Goal: Information Seeking & Learning: Learn about a topic

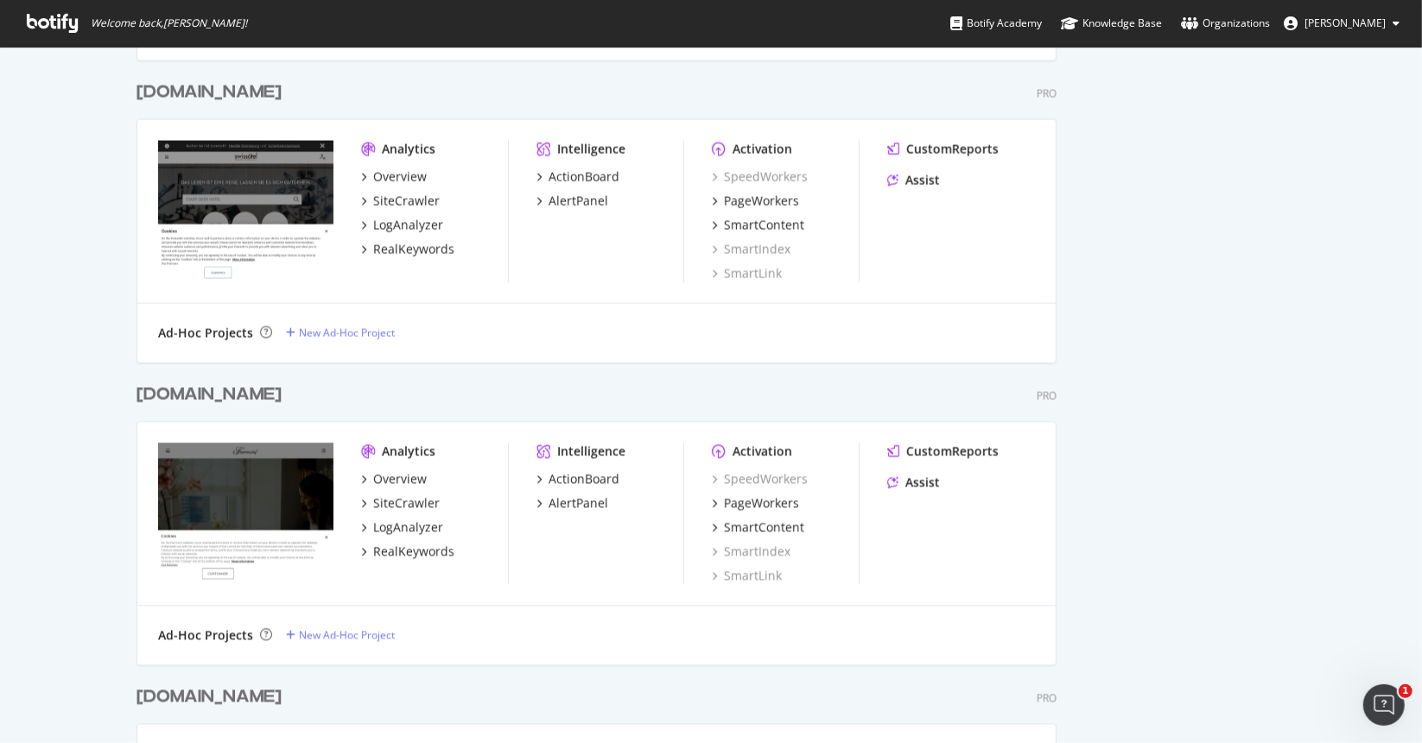
scroll to position [2506, 0]
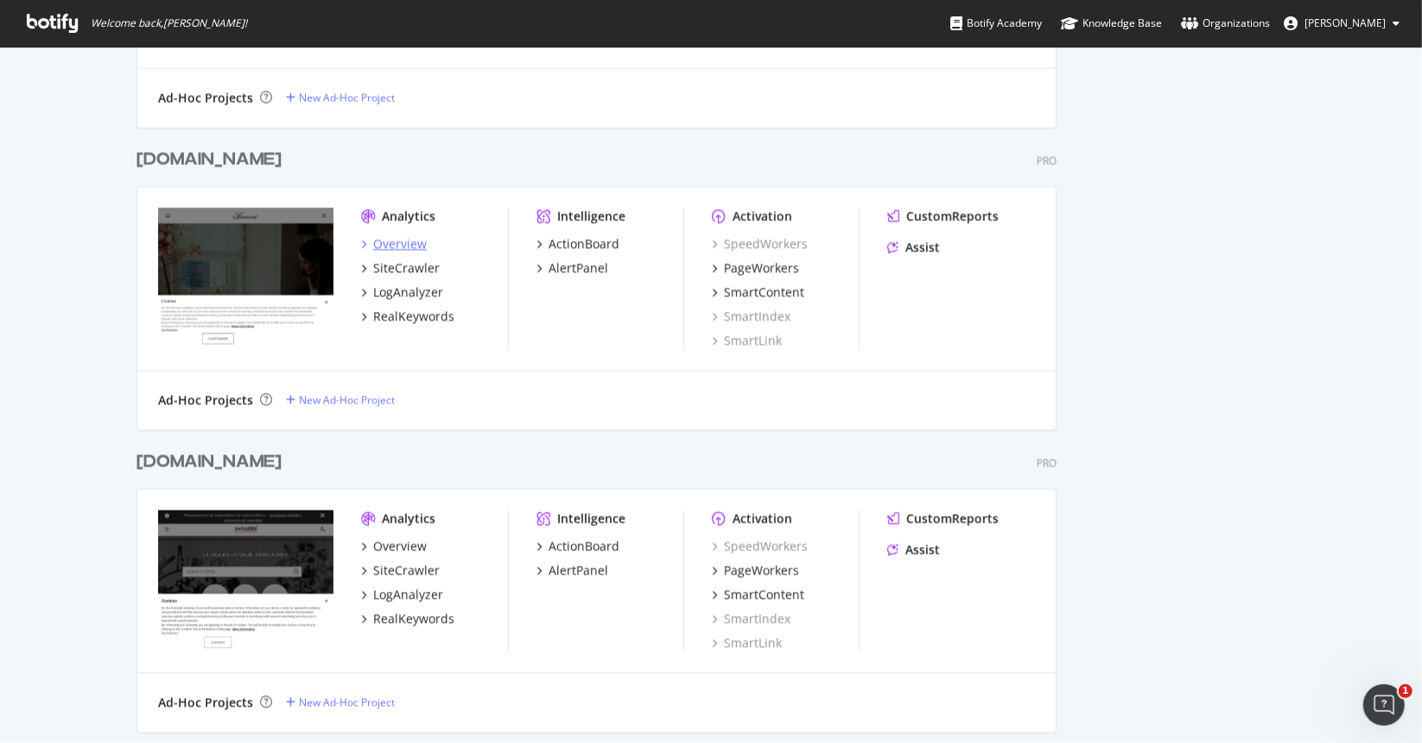
click at [394, 238] on div "Overview" at bounding box center [400, 243] width 54 height 17
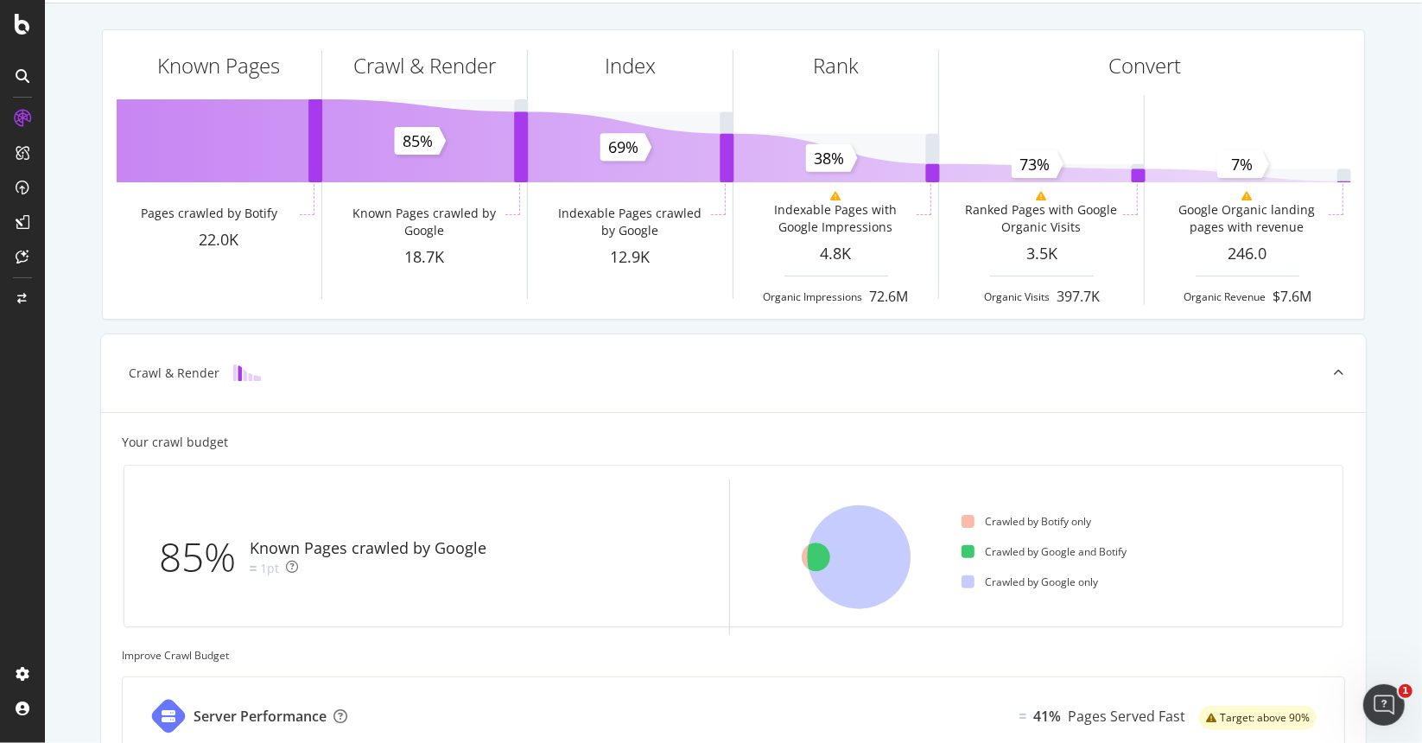
scroll to position [75, 0]
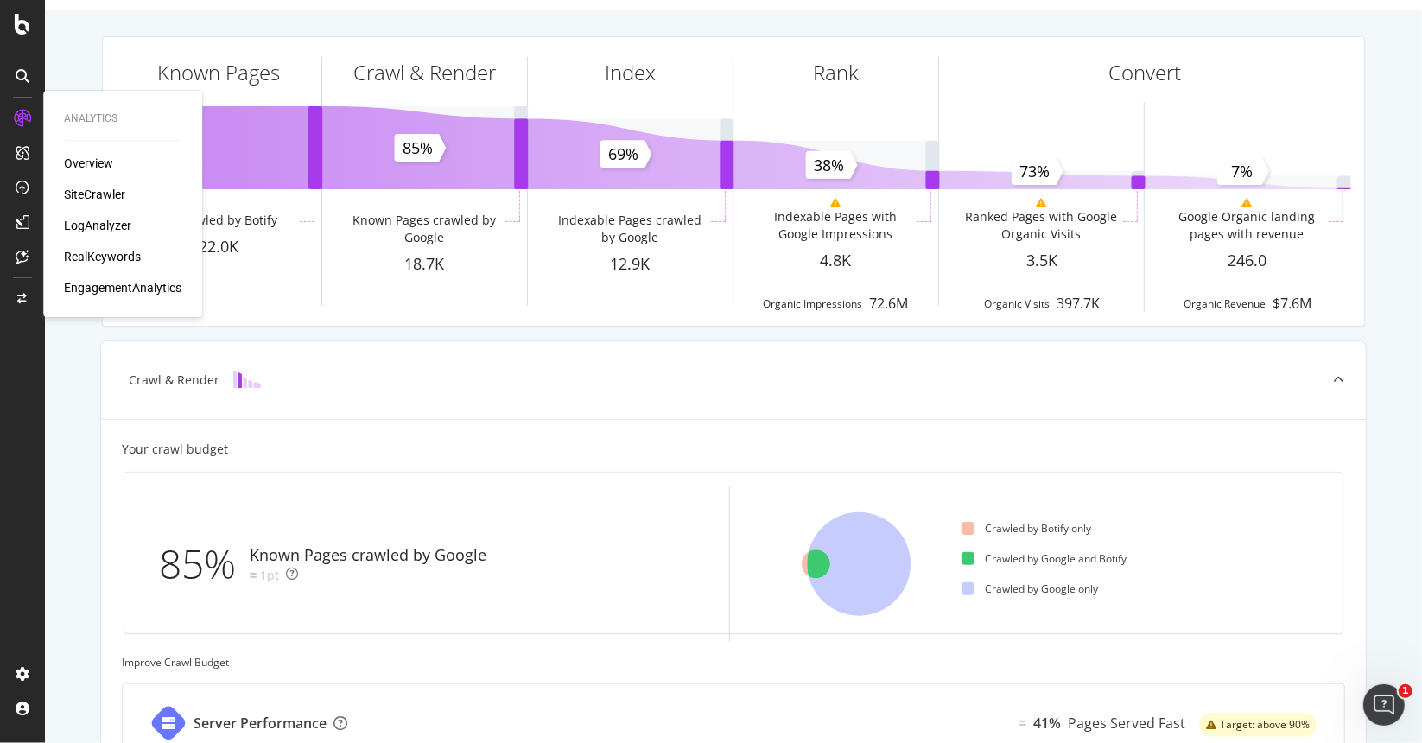
click at [81, 194] on div "SiteCrawler" at bounding box center [94, 194] width 61 height 17
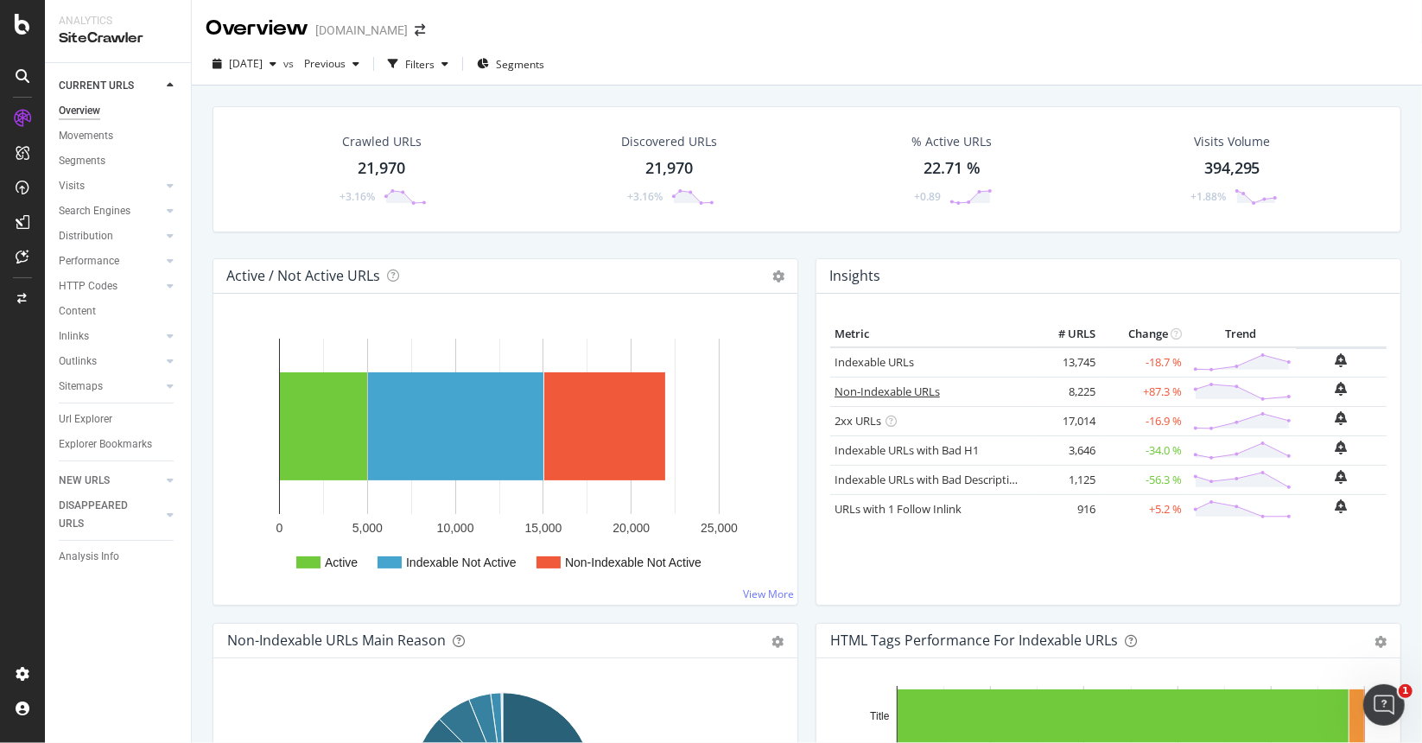
click at [905, 391] on link "Non-Indexable URLs" at bounding box center [887, 392] width 105 height 16
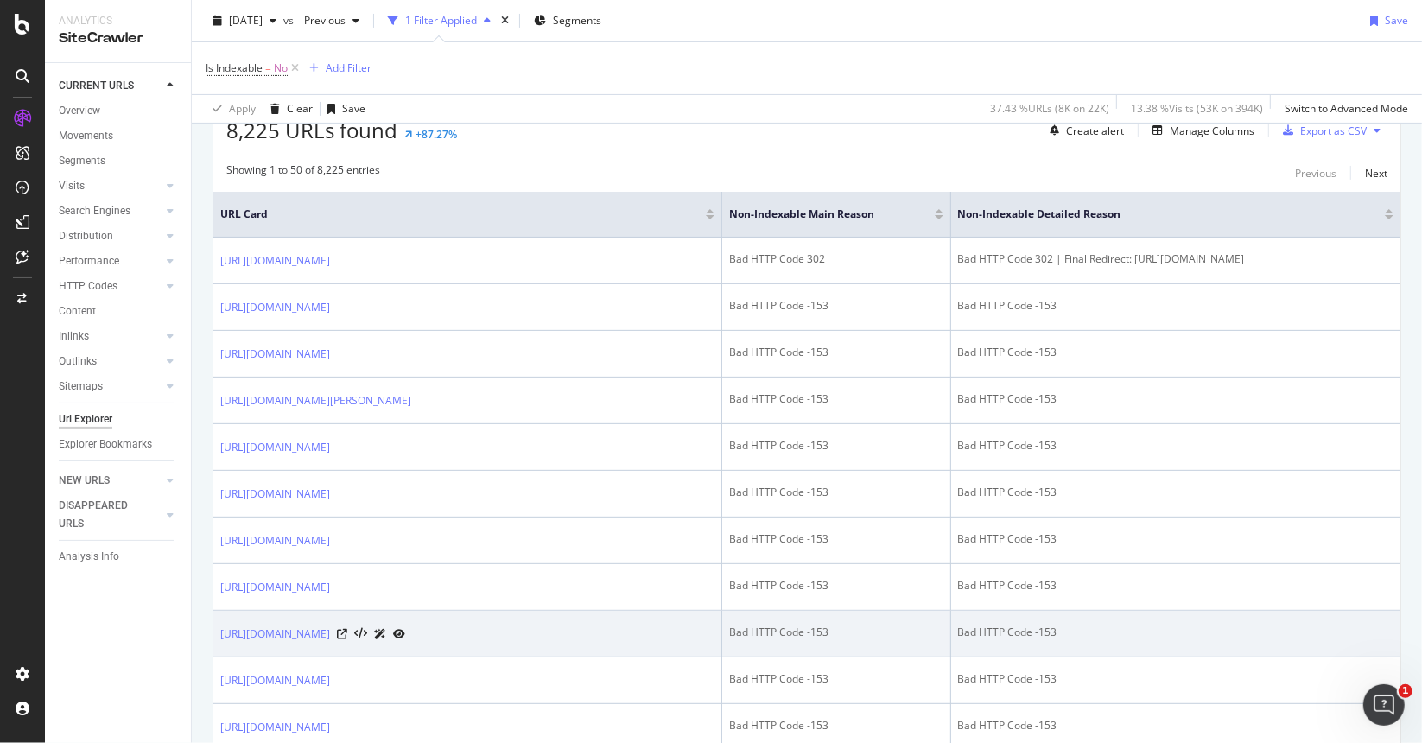
scroll to position [346, 0]
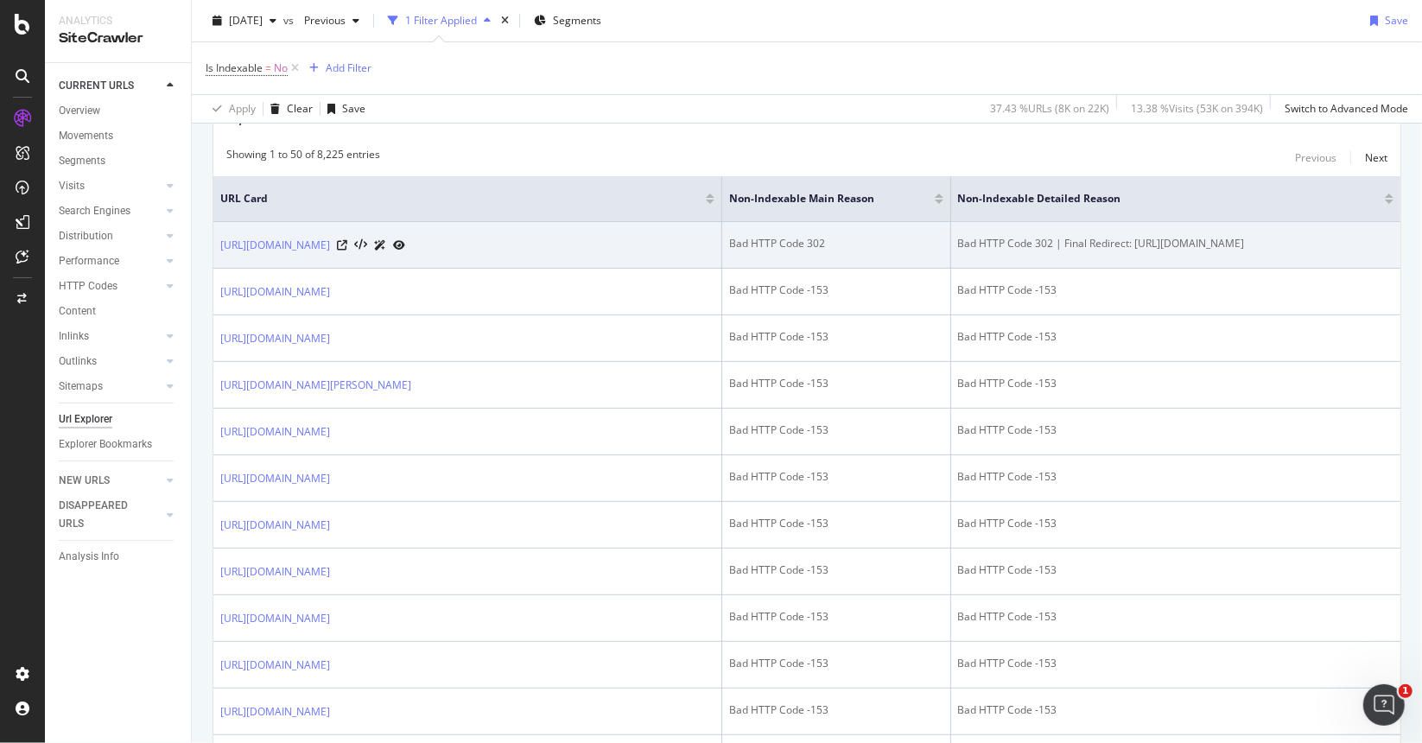
drag, startPoint x: 1267, startPoint y: 245, endPoint x: 901, endPoint y: 252, distance: 366.5
click at [901, 252] on tr "[URL][DOMAIN_NAME] Bad HTTP Code 302 Bad HTTP Code 302 | Final Redirect: [URL][…" at bounding box center [806, 245] width 1187 height 47
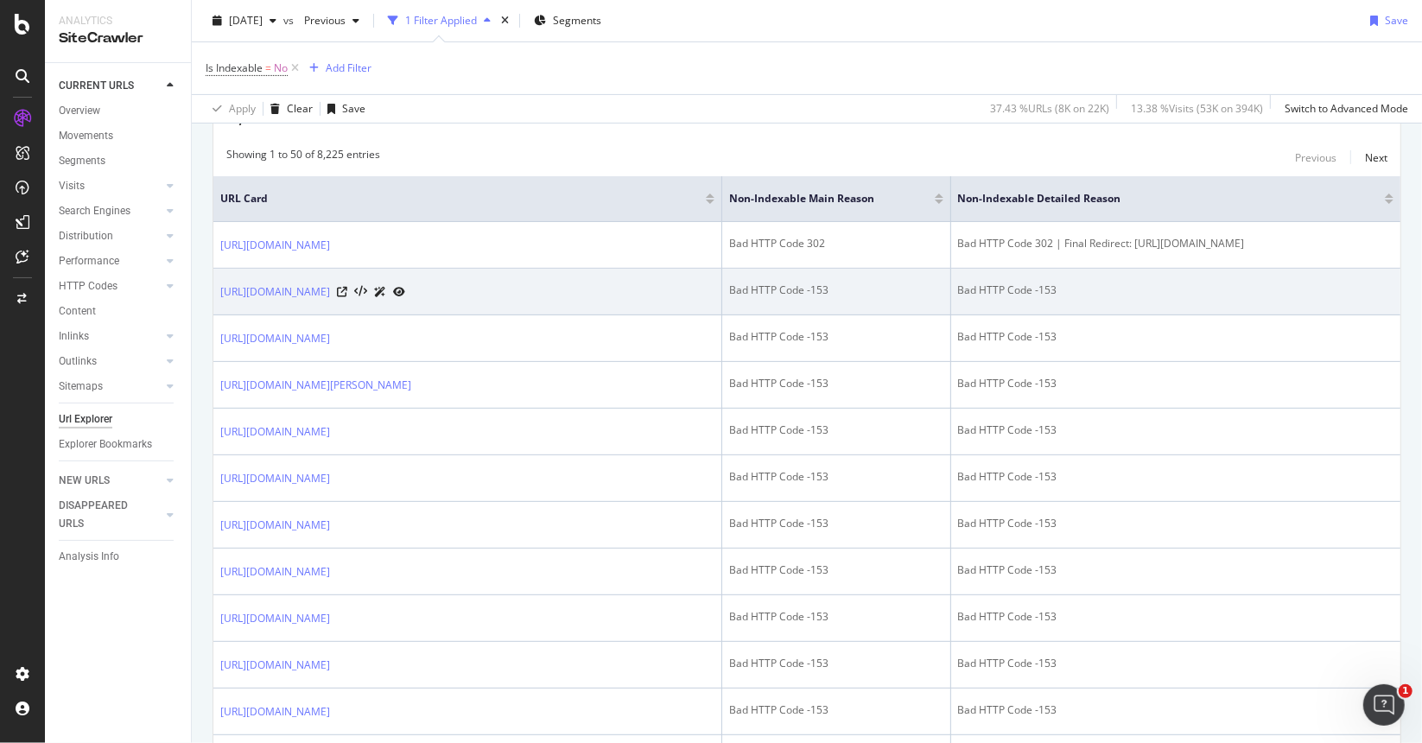
click at [770, 290] on div "Bad HTTP Code -153" at bounding box center [836, 291] width 214 height 16
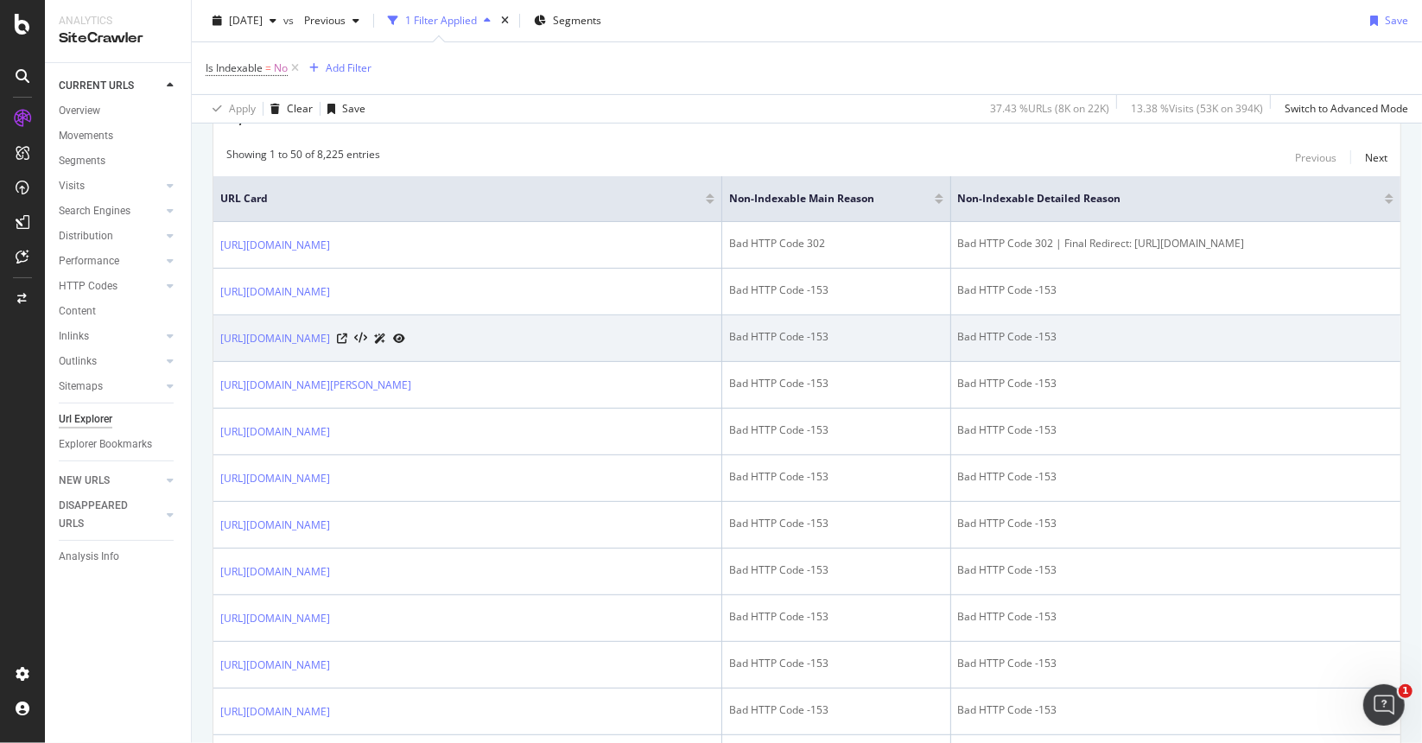
scroll to position [86, 0]
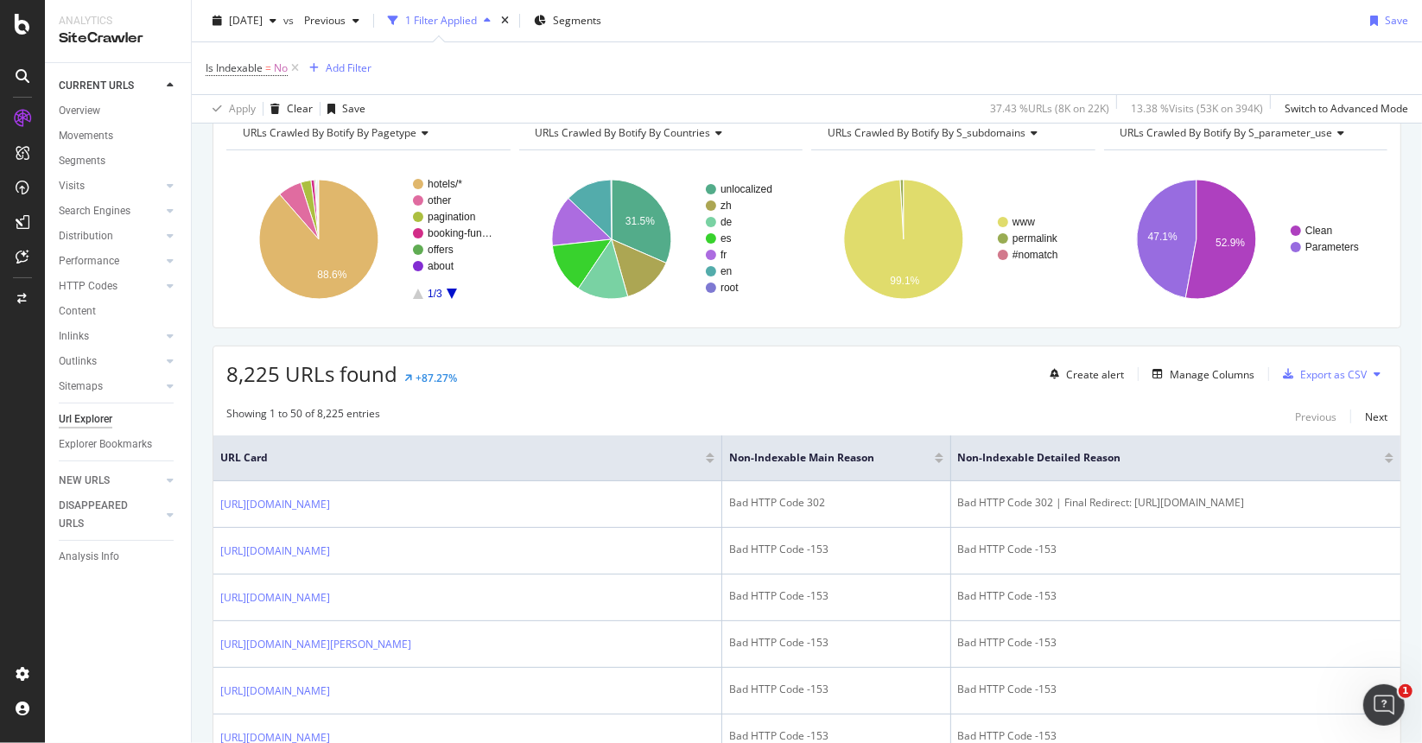
click at [935, 459] on div at bounding box center [939, 461] width 9 height 4
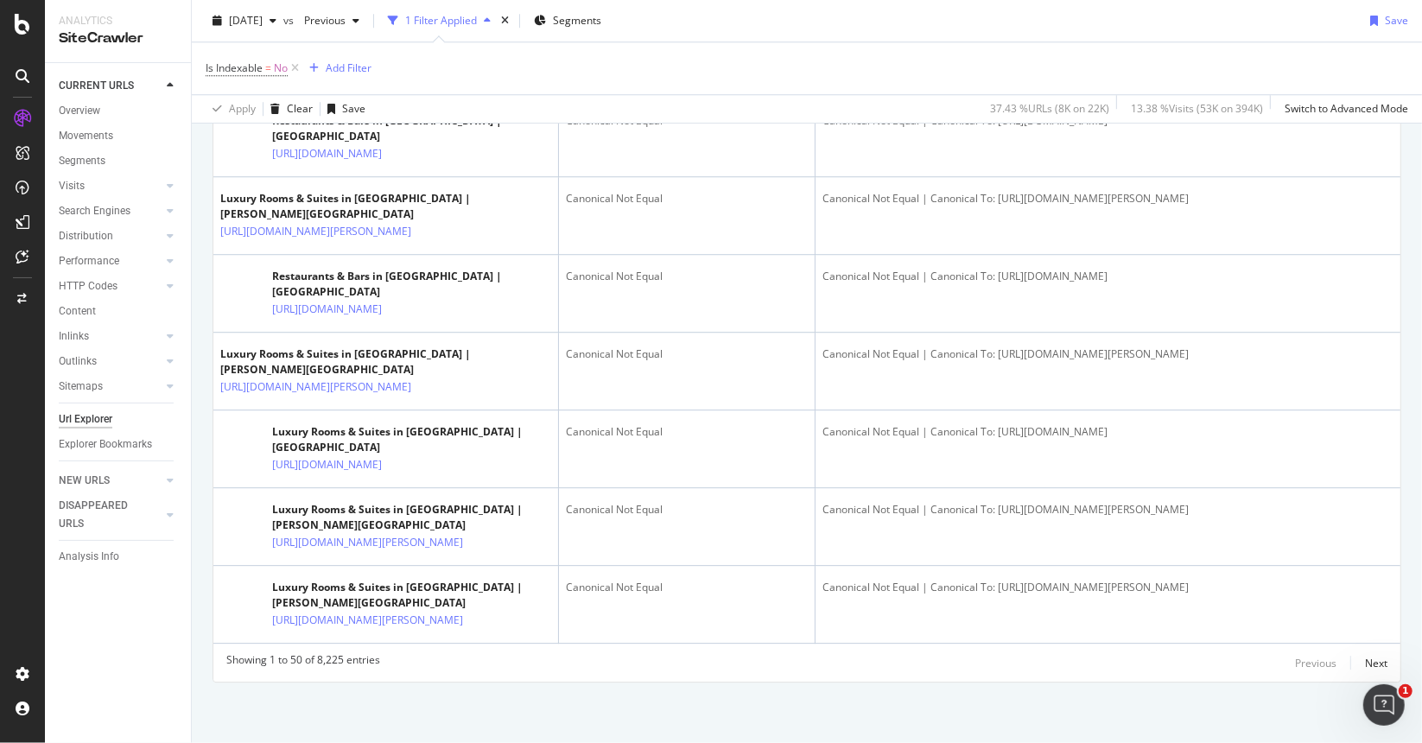
scroll to position [4494, 0]
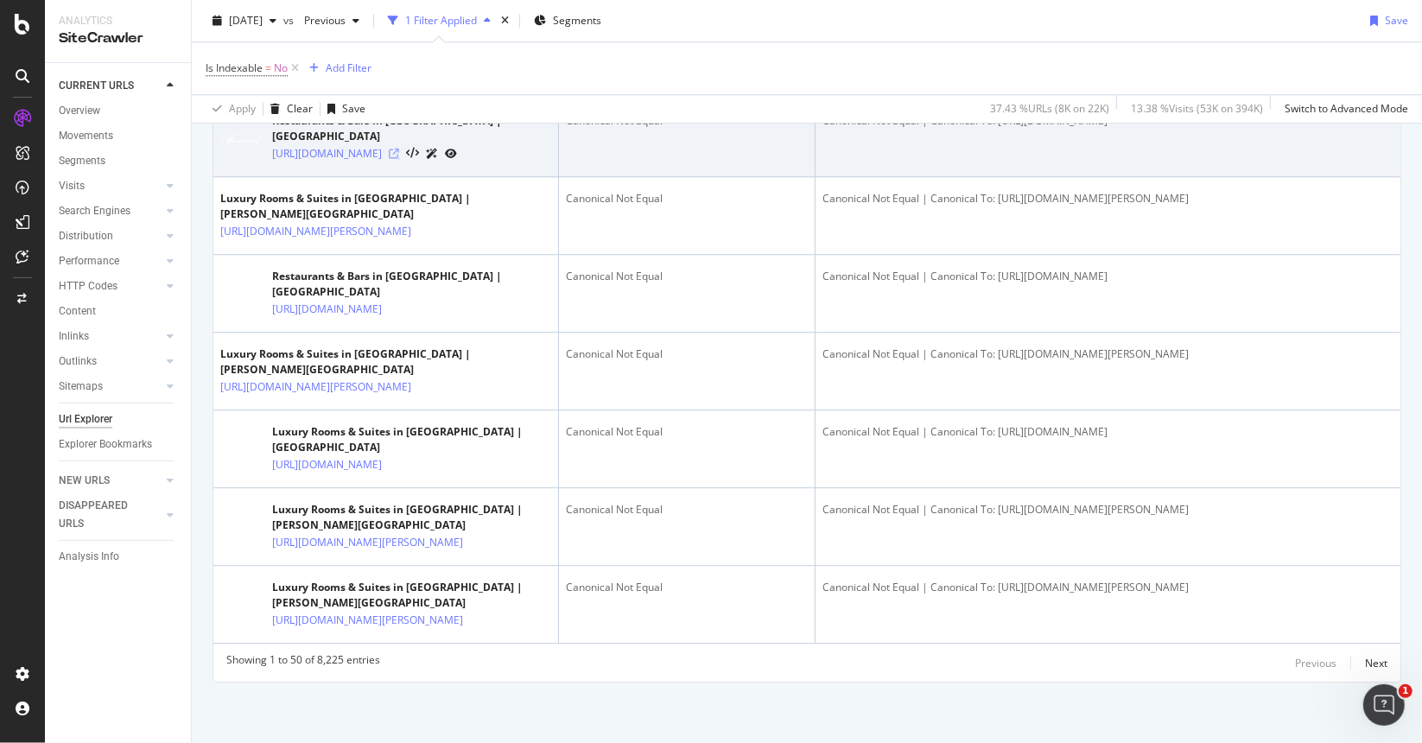
click at [399, 159] on icon at bounding box center [394, 154] width 10 height 10
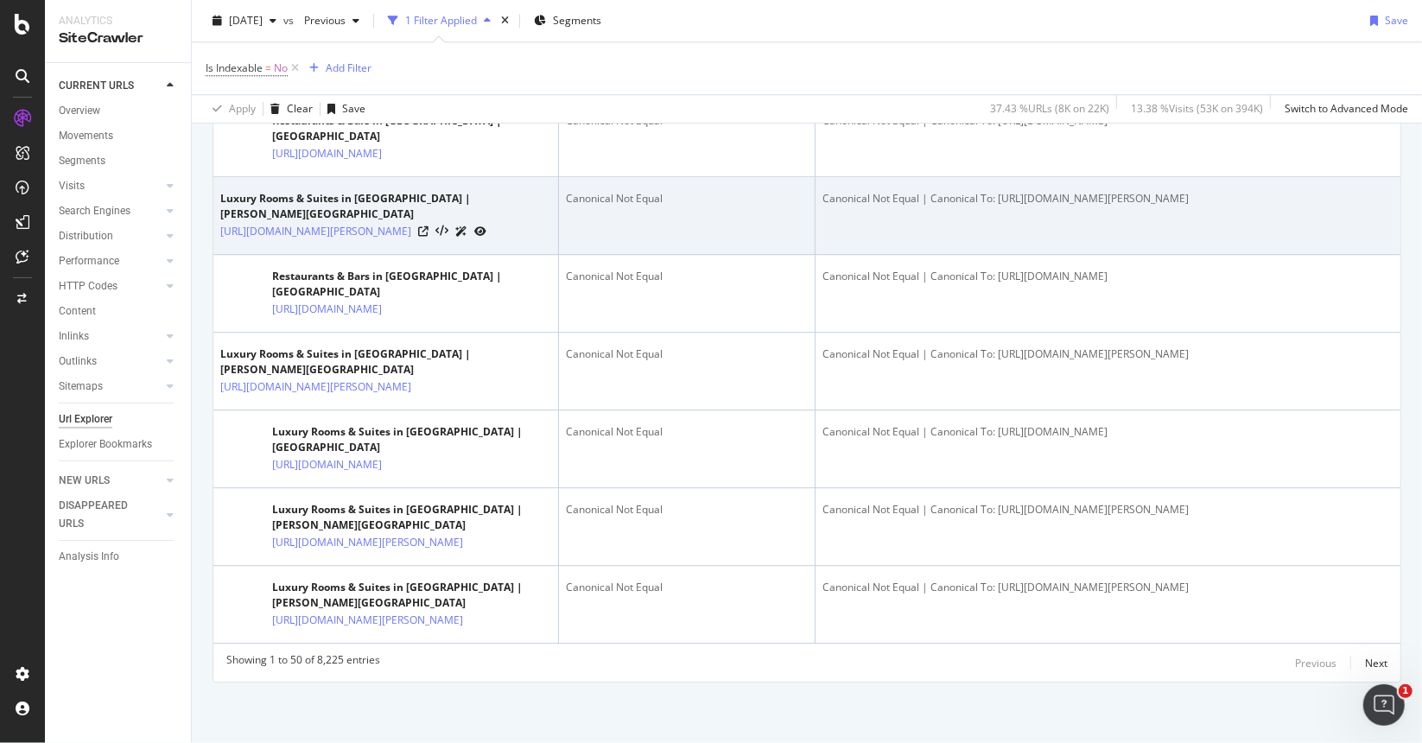
scroll to position [4858, 0]
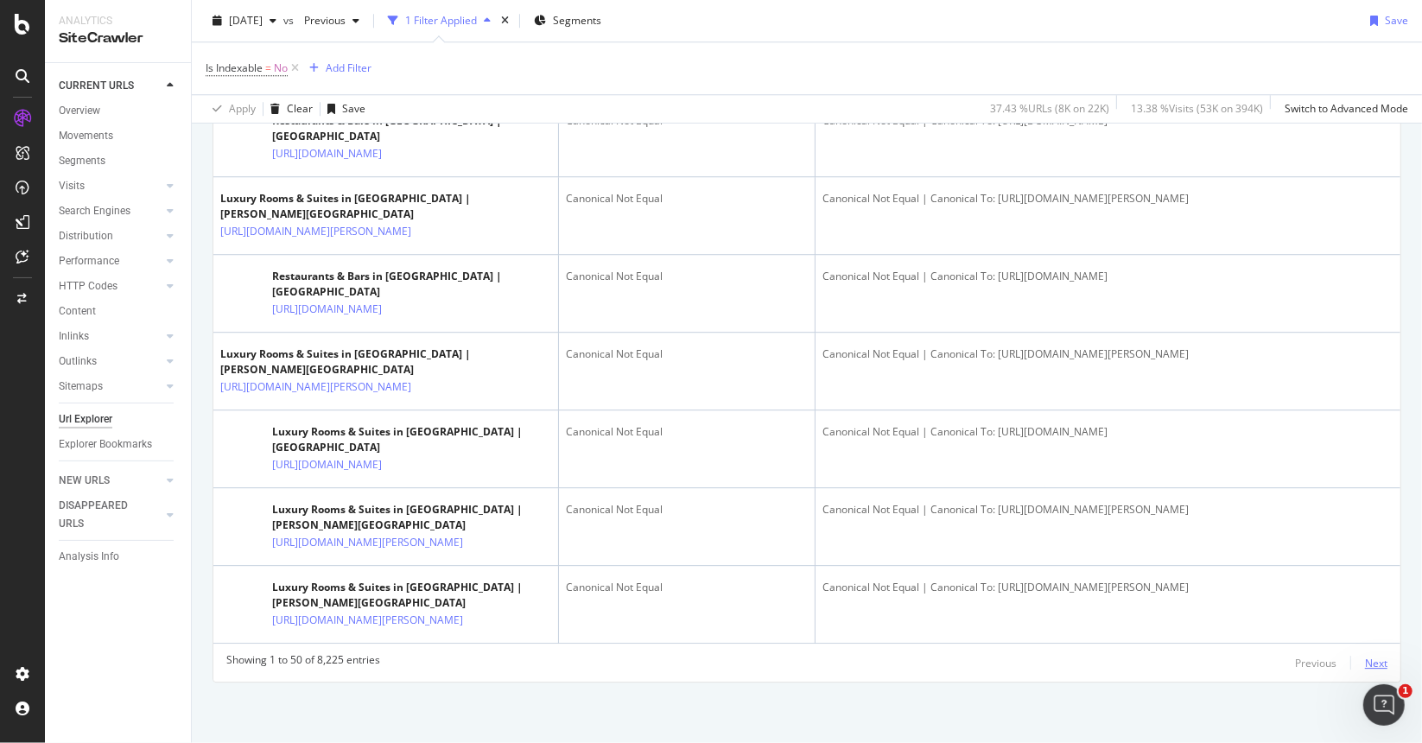
click at [1365, 666] on div "Next" at bounding box center [1376, 663] width 22 height 15
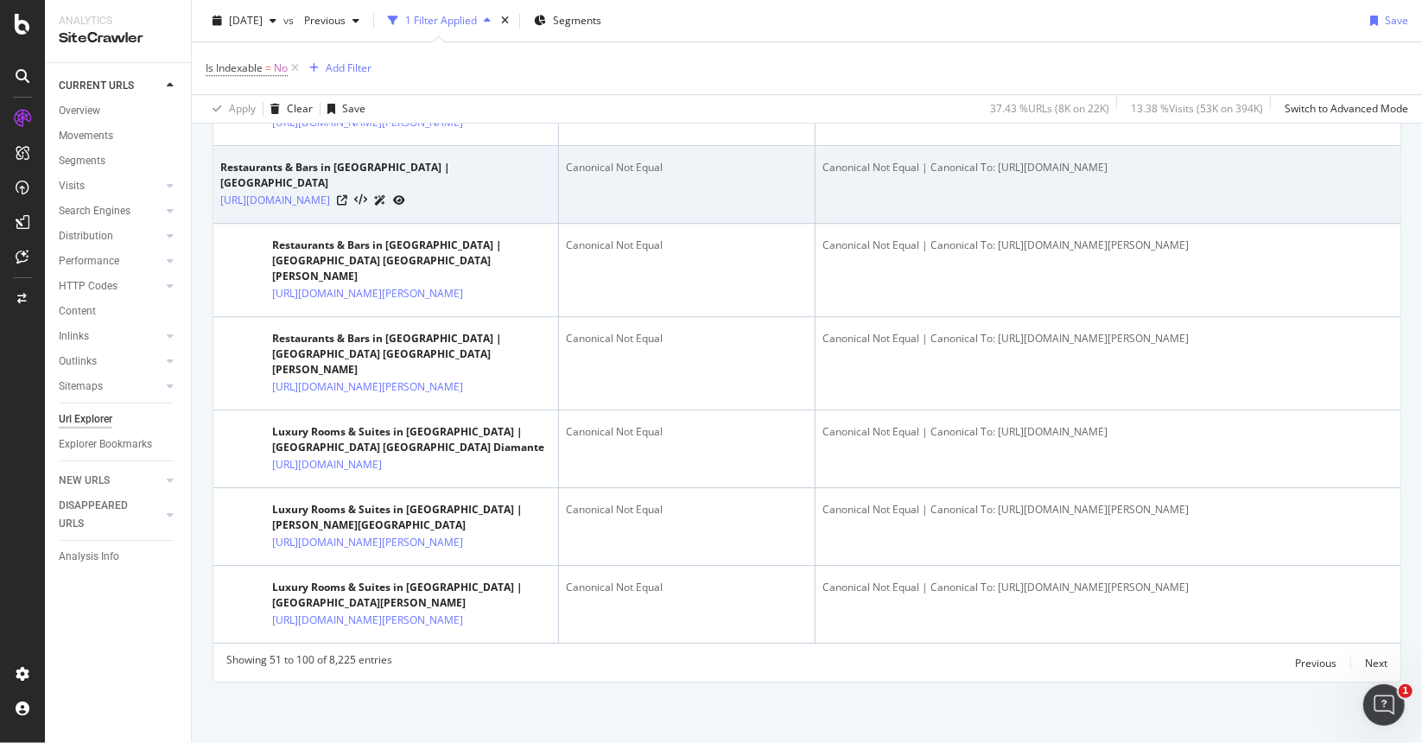
drag, startPoint x: 859, startPoint y: 373, endPoint x: 1144, endPoint y: 391, distance: 285.8
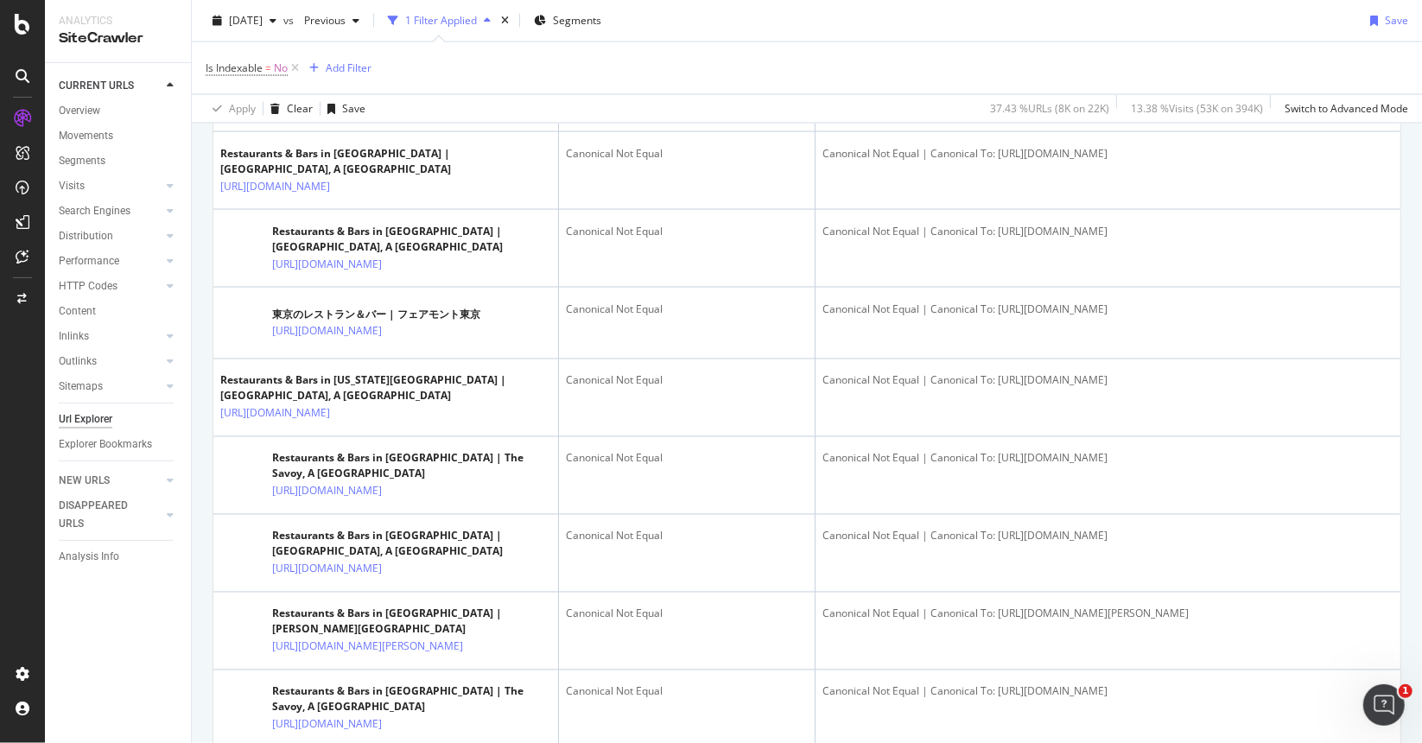
scroll to position [2092, 0]
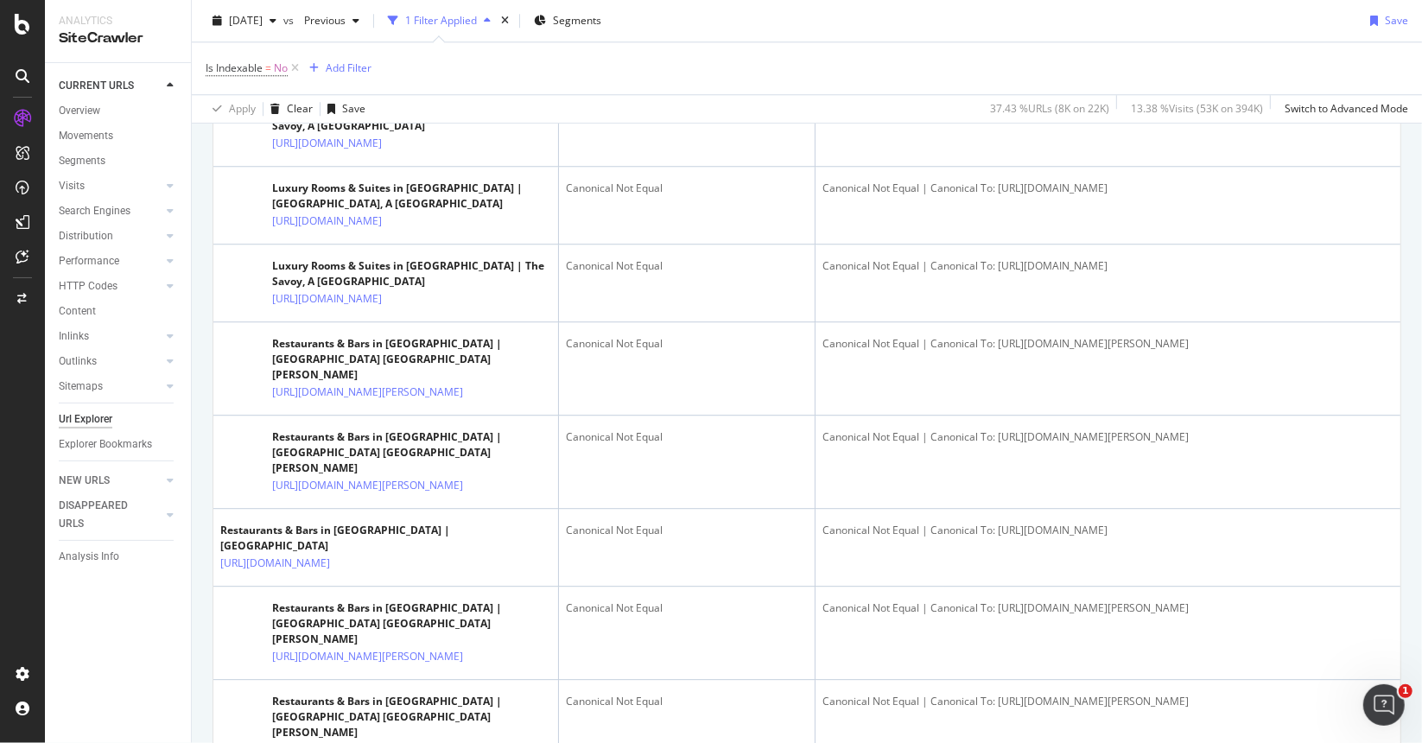
scroll to position [3244, 0]
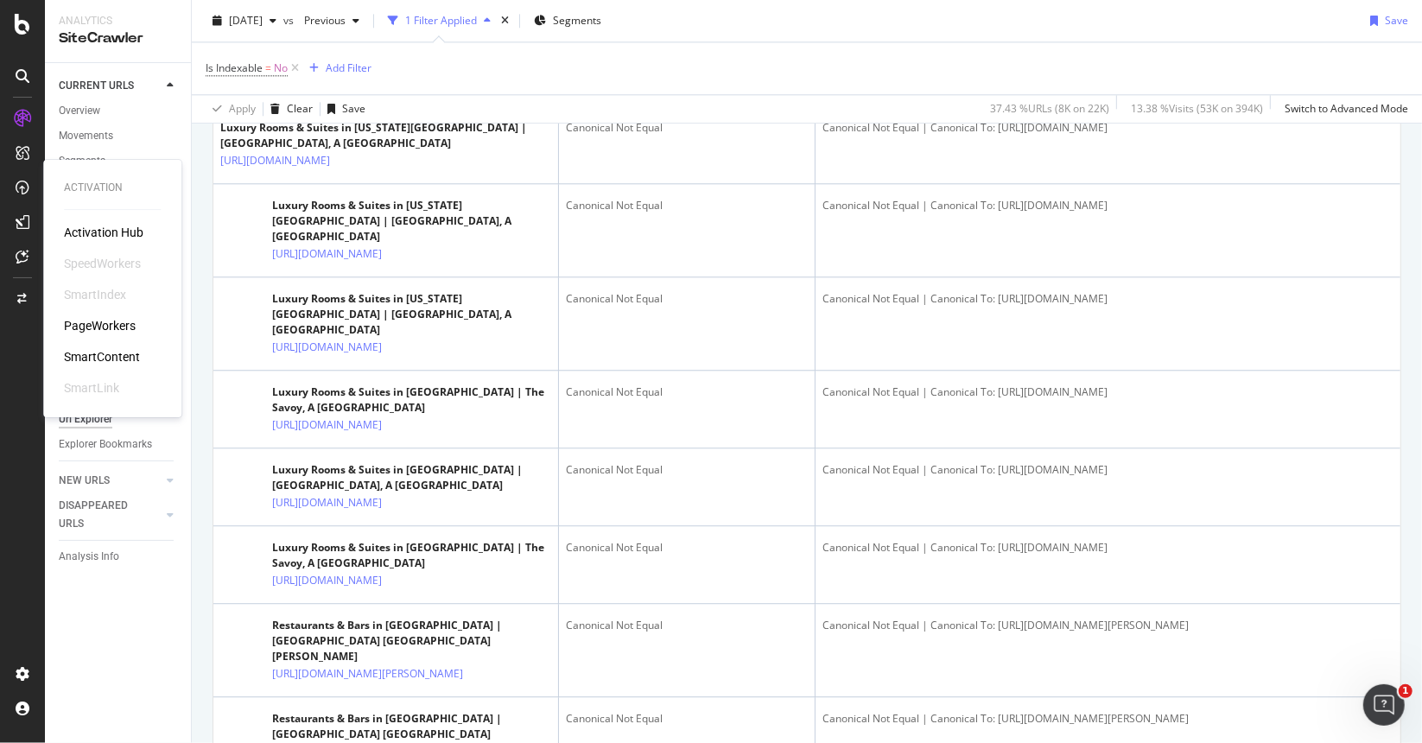
click at [99, 332] on div "PageWorkers" at bounding box center [100, 325] width 72 height 17
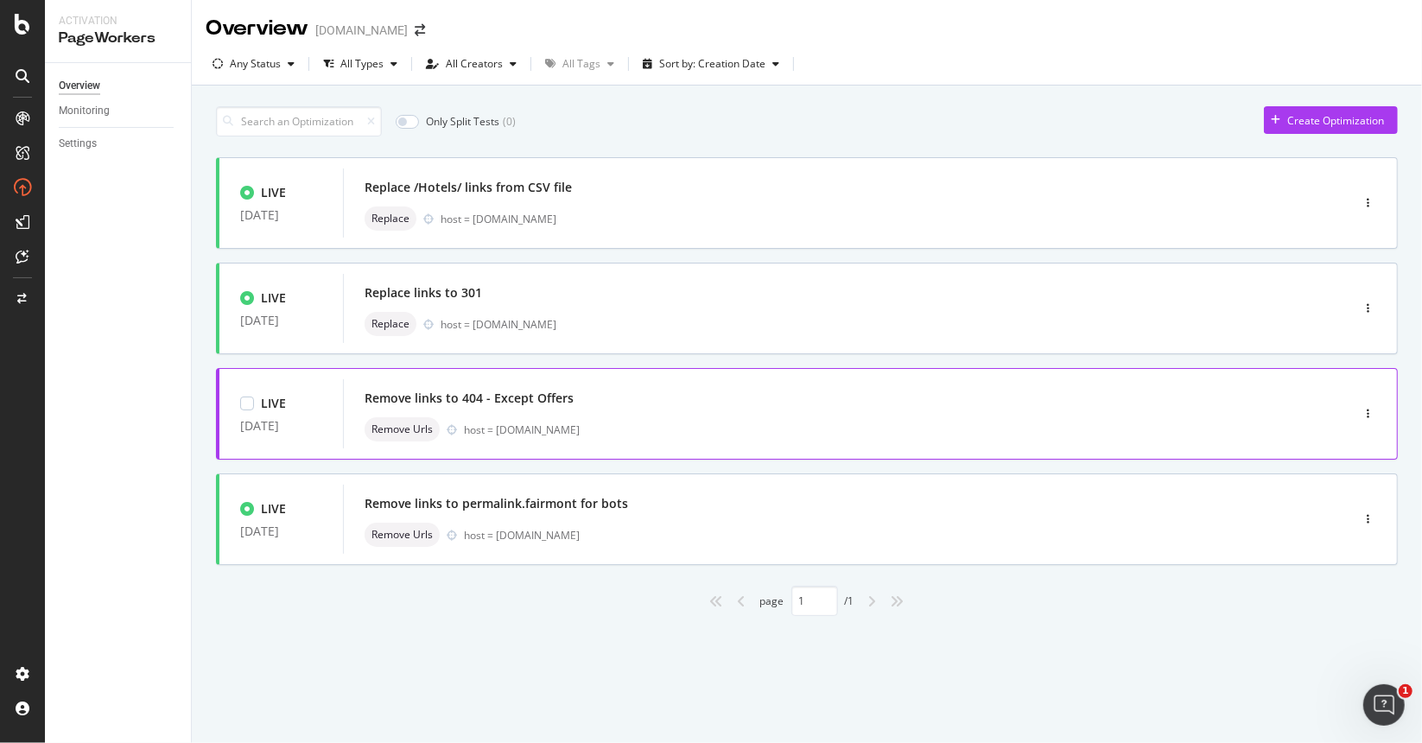
click at [532, 401] on div "Remove links to 404 - Except Offers" at bounding box center [469, 398] width 209 height 17
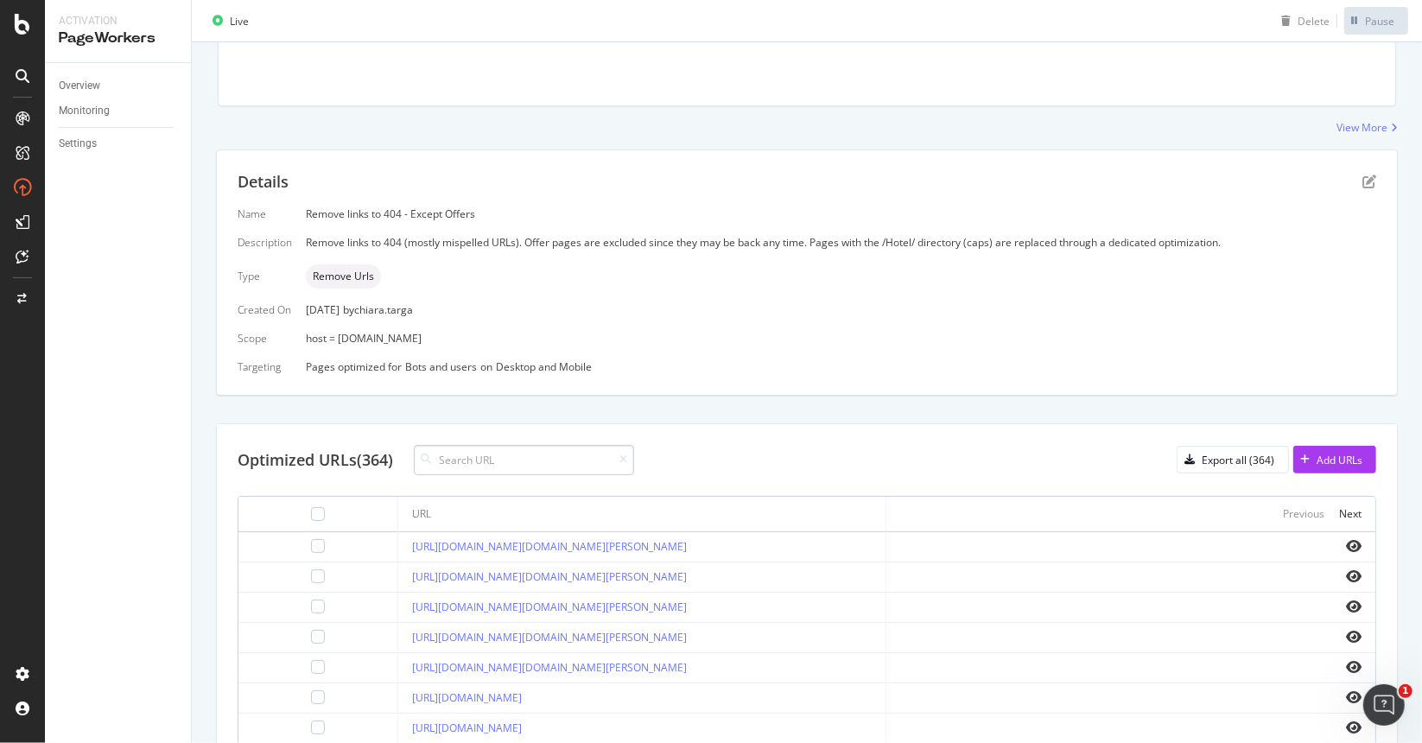
scroll to position [86, 0]
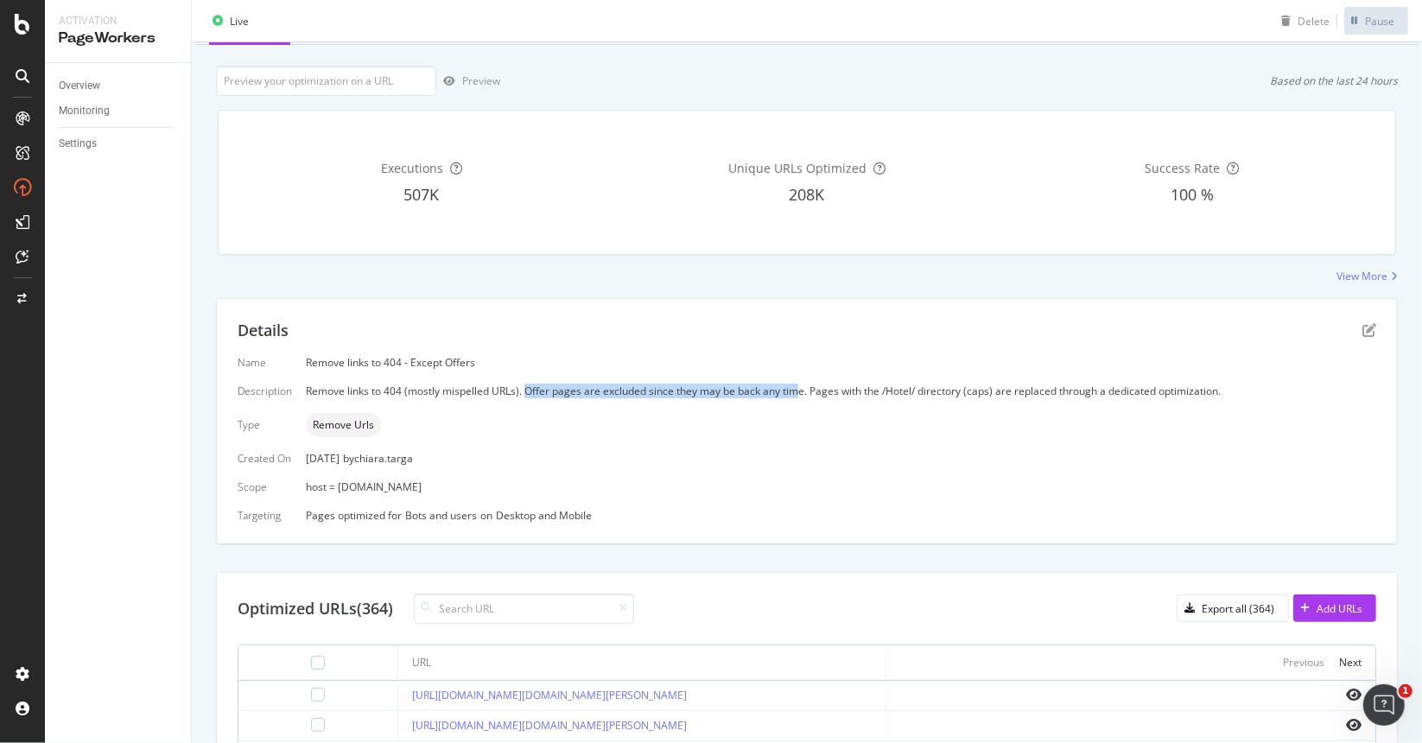
drag, startPoint x: 523, startPoint y: 388, endPoint x: 795, endPoint y: 394, distance: 272.3
click at [795, 394] on div "Remove links to 404 (mostly mispelled URLs). Offer pages are excluded since the…" at bounding box center [841, 391] width 1071 height 15
click at [796, 394] on div "Remove links to 404 (mostly mispelled URLs). Offer pages are excluded since the…" at bounding box center [841, 391] width 1071 height 15
drag, startPoint x: 363, startPoint y: 458, endPoint x: 460, endPoint y: 453, distance: 96.9
click at [460, 453] on div "[DATE] by [PERSON_NAME].targa" at bounding box center [841, 458] width 1071 height 15
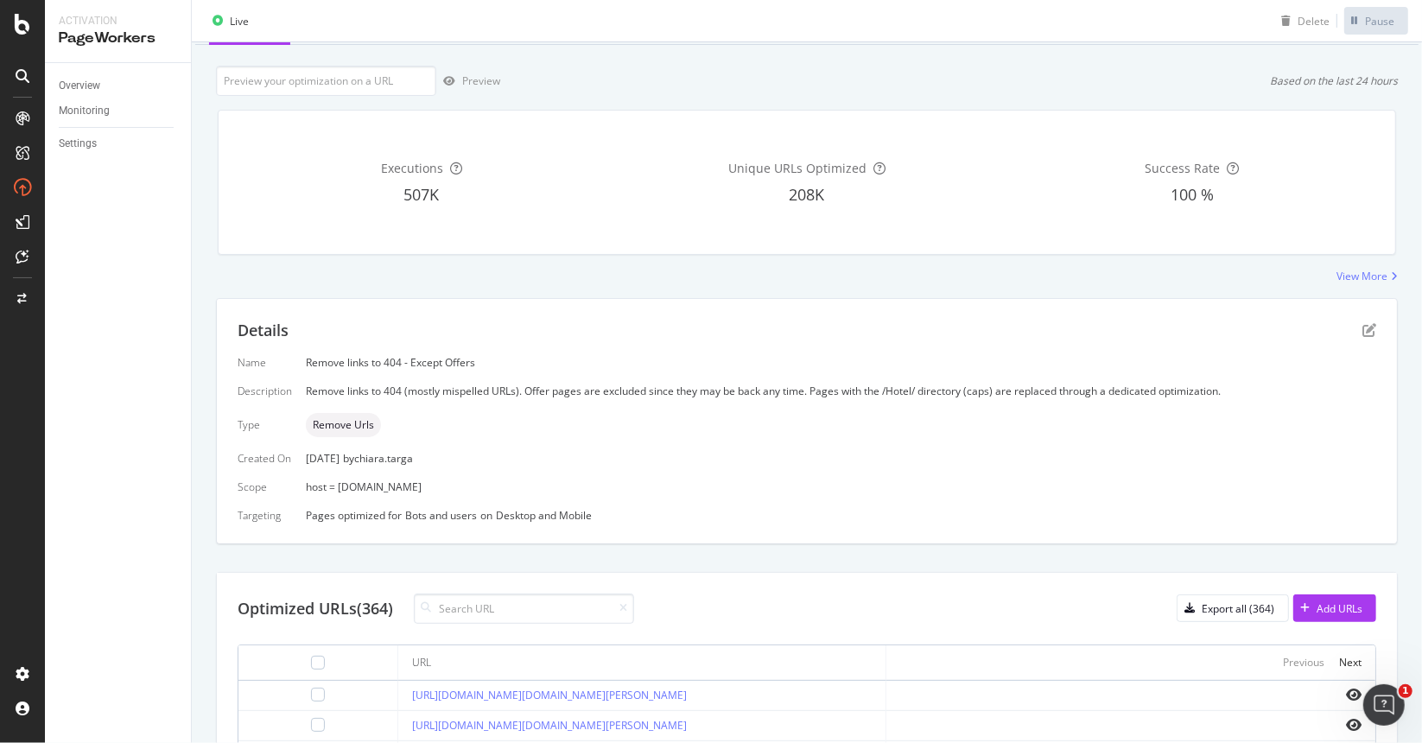
click at [479, 466] on div "Name Remove links to 404 - Except Offers Description Remove links to 404 (mostl…" at bounding box center [807, 439] width 1139 height 168
click at [462, 489] on div "host = [DOMAIN_NAME]" at bounding box center [841, 487] width 1071 height 15
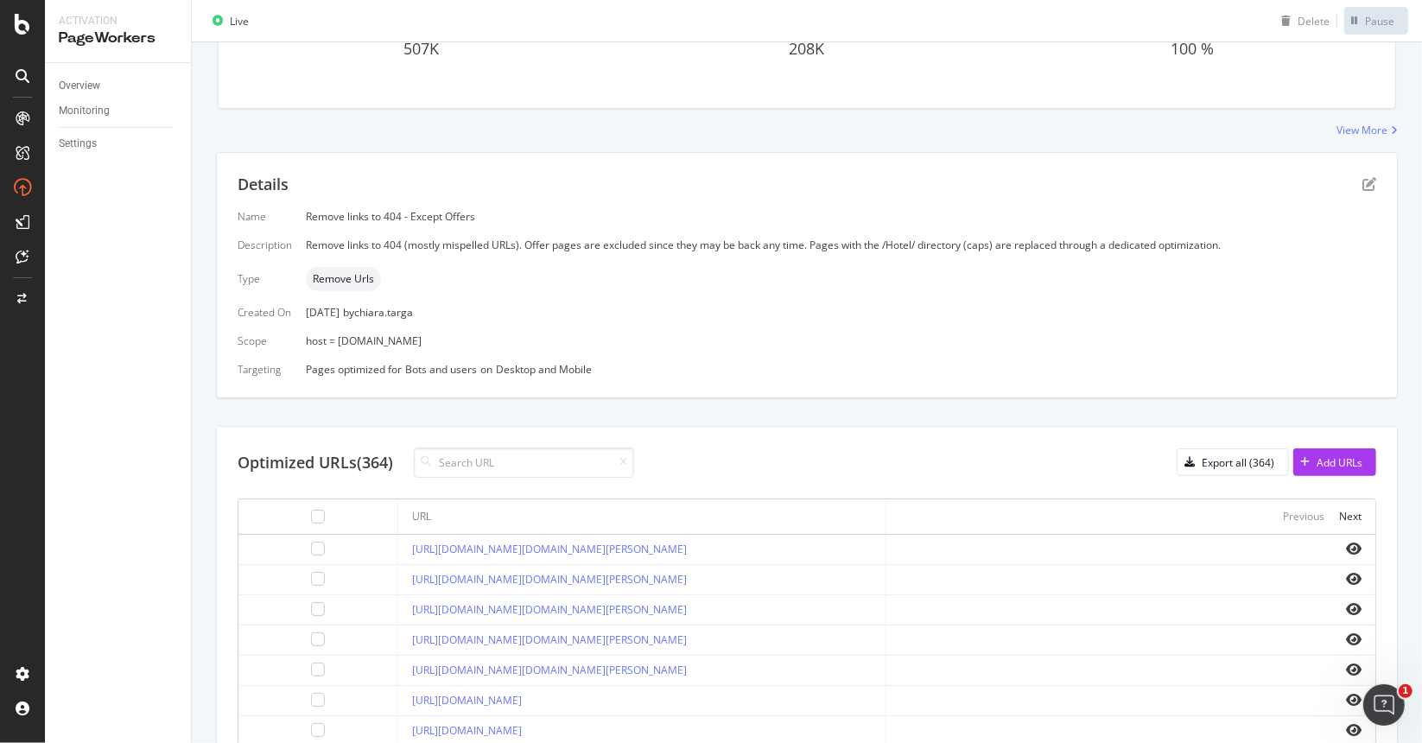
scroll to position [0, 0]
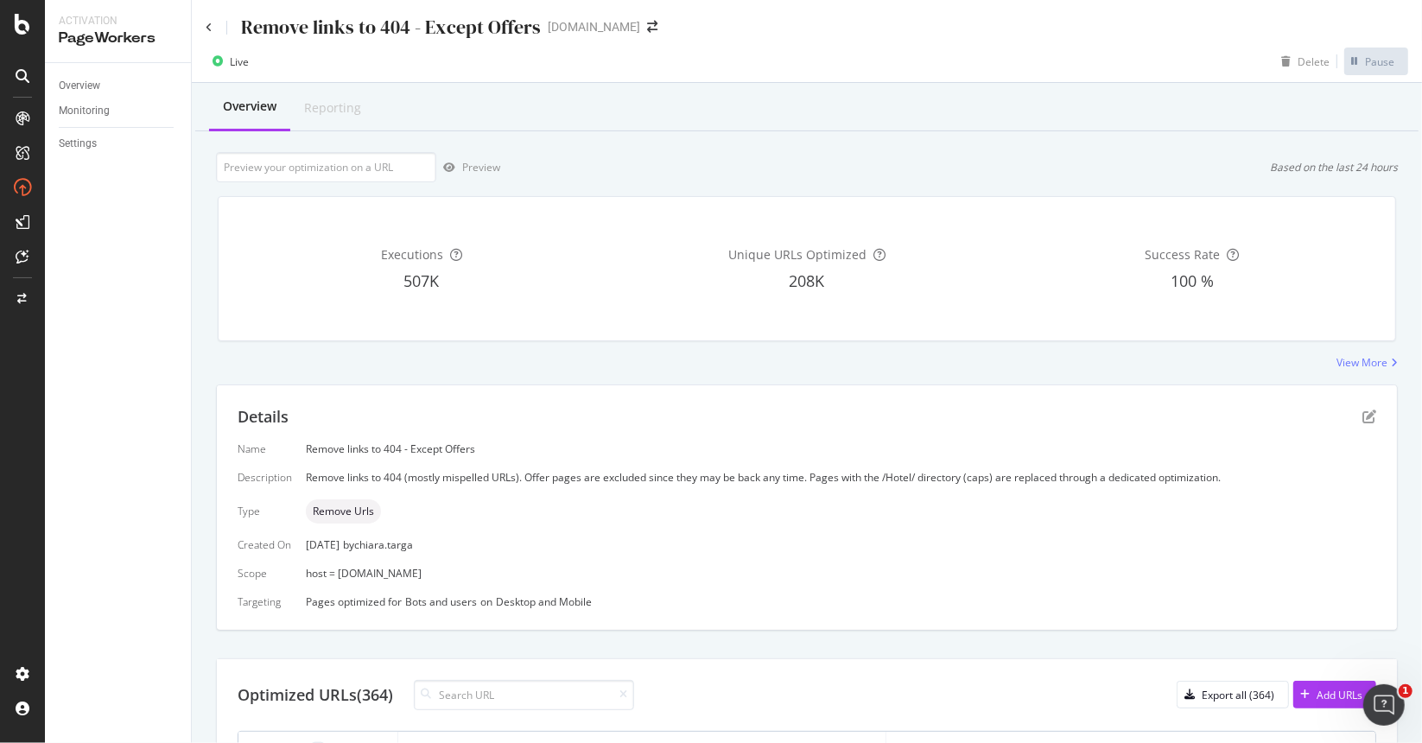
drag, startPoint x: 669, startPoint y: 238, endPoint x: 652, endPoint y: 229, distance: 18.6
click at [24, 125] on div at bounding box center [23, 119] width 28 height 28
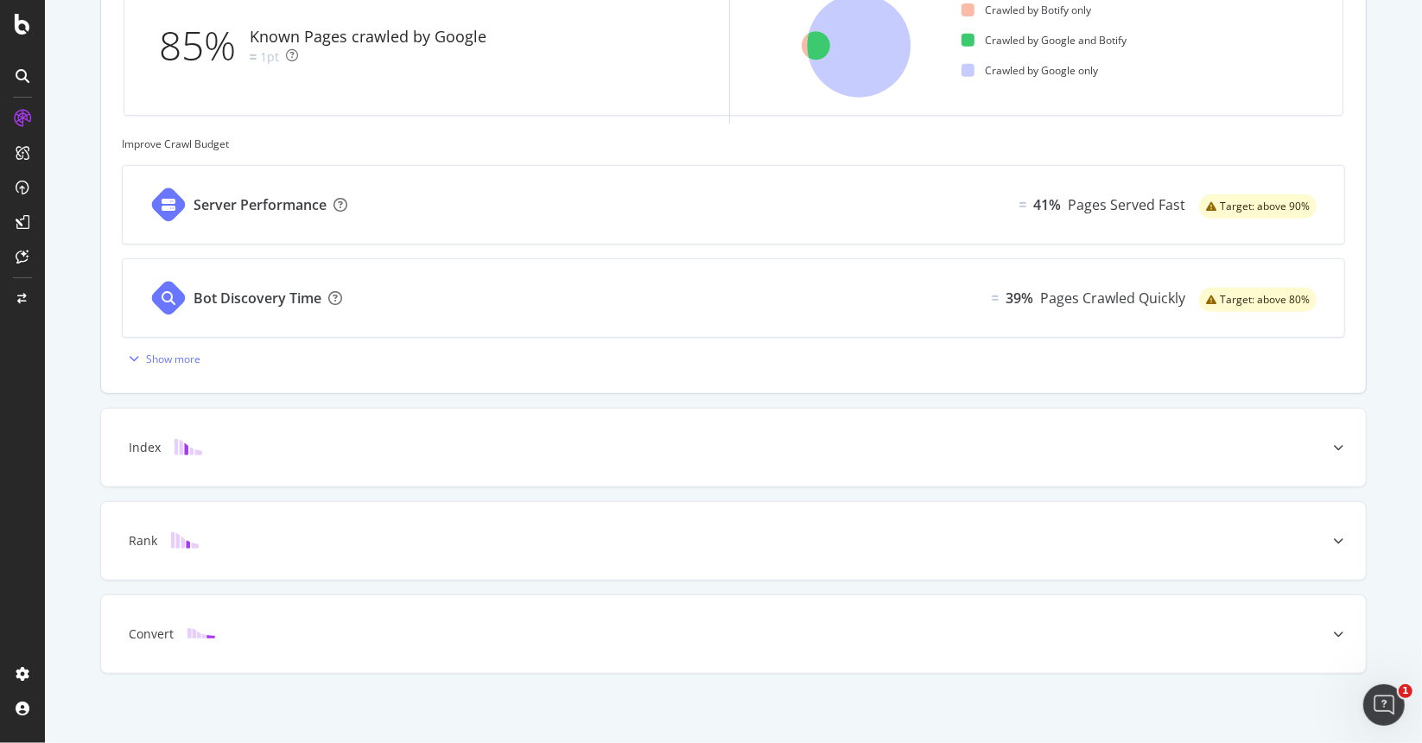
scroll to position [162, 0]
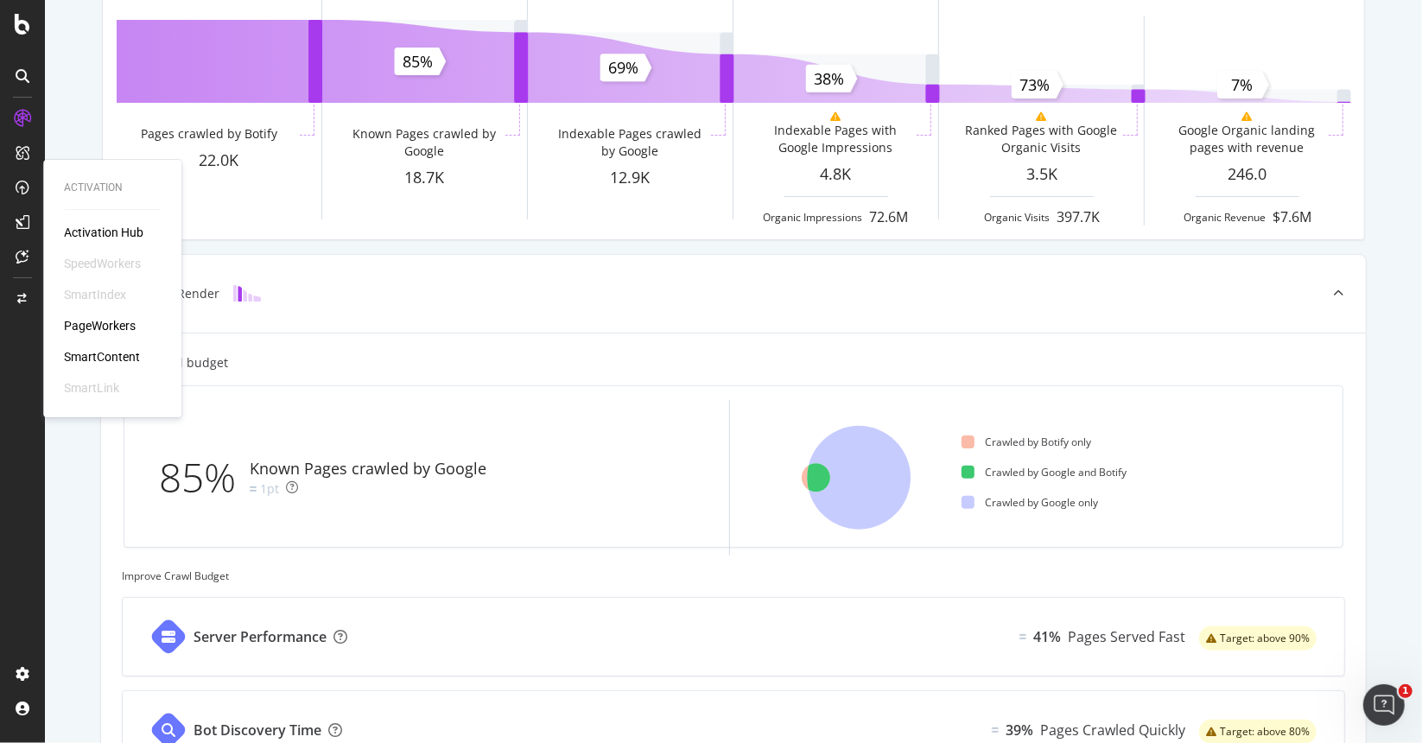
click at [105, 362] on div "SmartContent" at bounding box center [102, 356] width 76 height 17
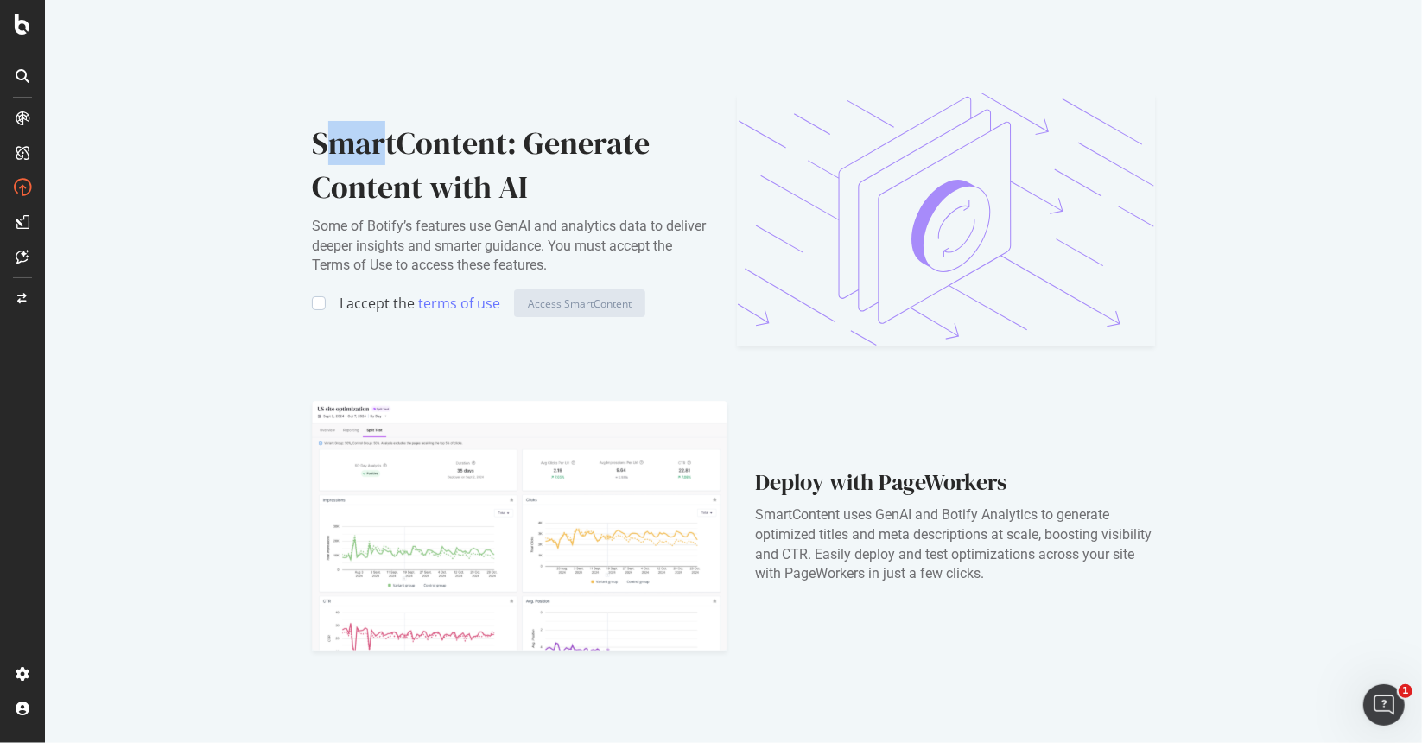
drag, startPoint x: 333, startPoint y: 134, endPoint x: 531, endPoint y: 143, distance: 198.1
click at [510, 141] on div "SmartContent: Generate Content with AI" at bounding box center [511, 165] width 398 height 89
click at [544, 191] on div "SmartContent: Generate Content with AI" at bounding box center [511, 165] width 398 height 89
drag, startPoint x: 378, startPoint y: 225, endPoint x: 619, endPoint y: 213, distance: 241.4
click at [619, 213] on div "SmartContent: Generate Content with AI Some of Botify’s features use GenAI and …" at bounding box center [511, 219] width 398 height 196
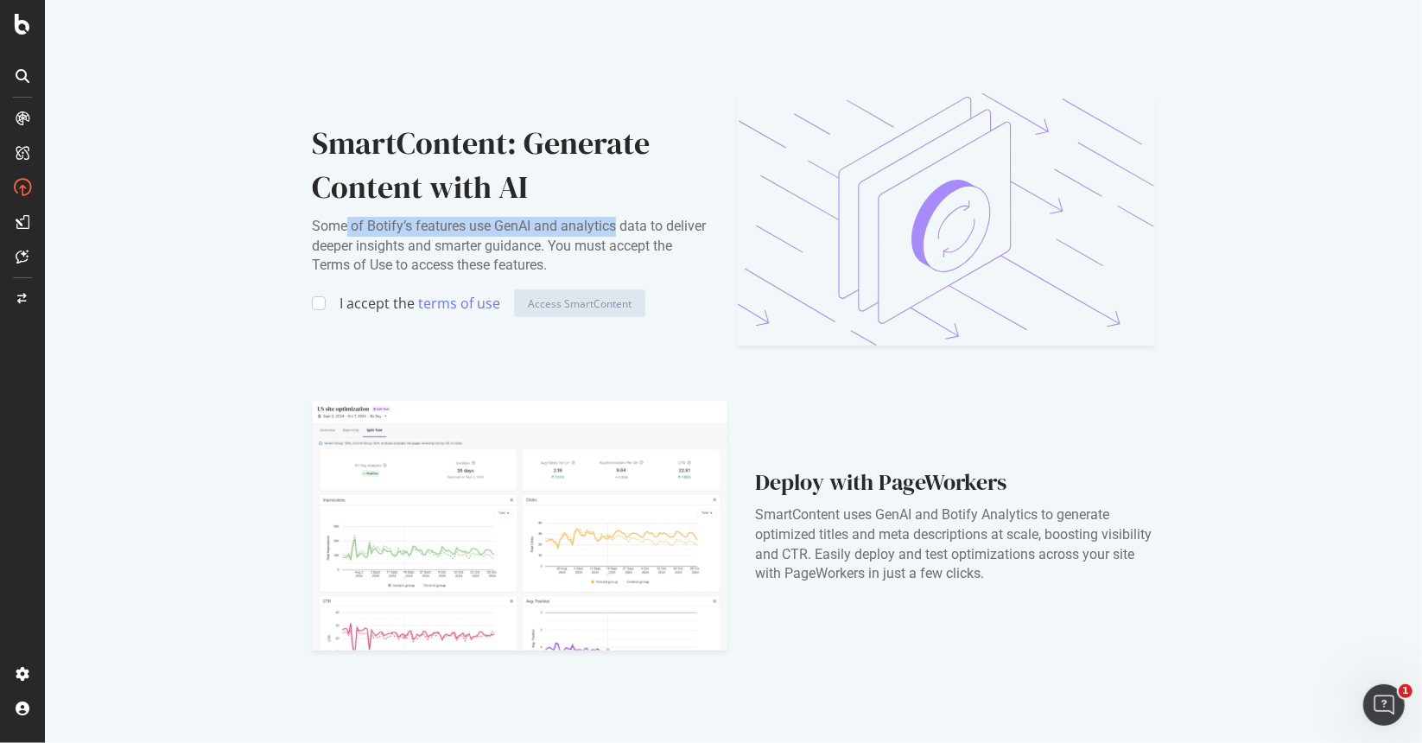
click at [619, 213] on div "SmartContent: Generate Content with AI Some of Botify’s features use GenAI and …" at bounding box center [511, 219] width 398 height 196
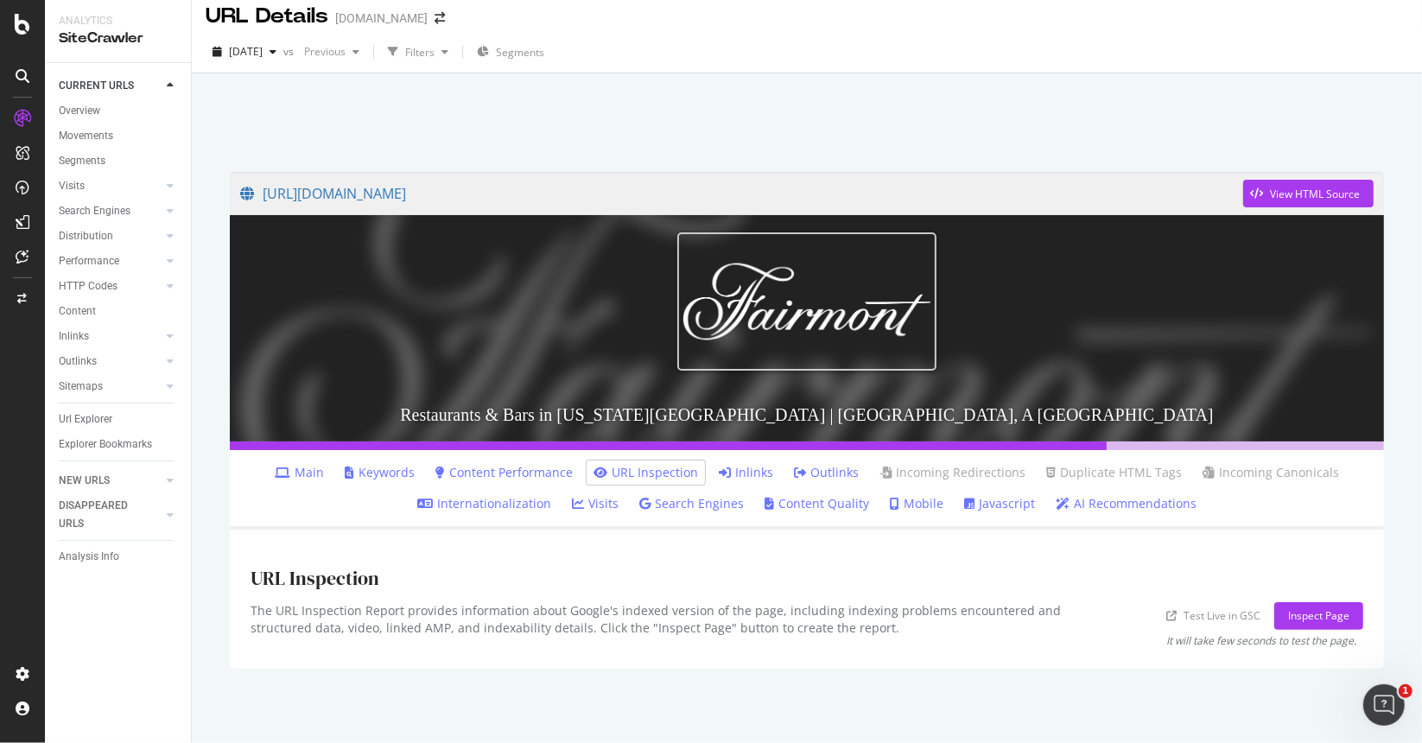
scroll to position [15, 0]
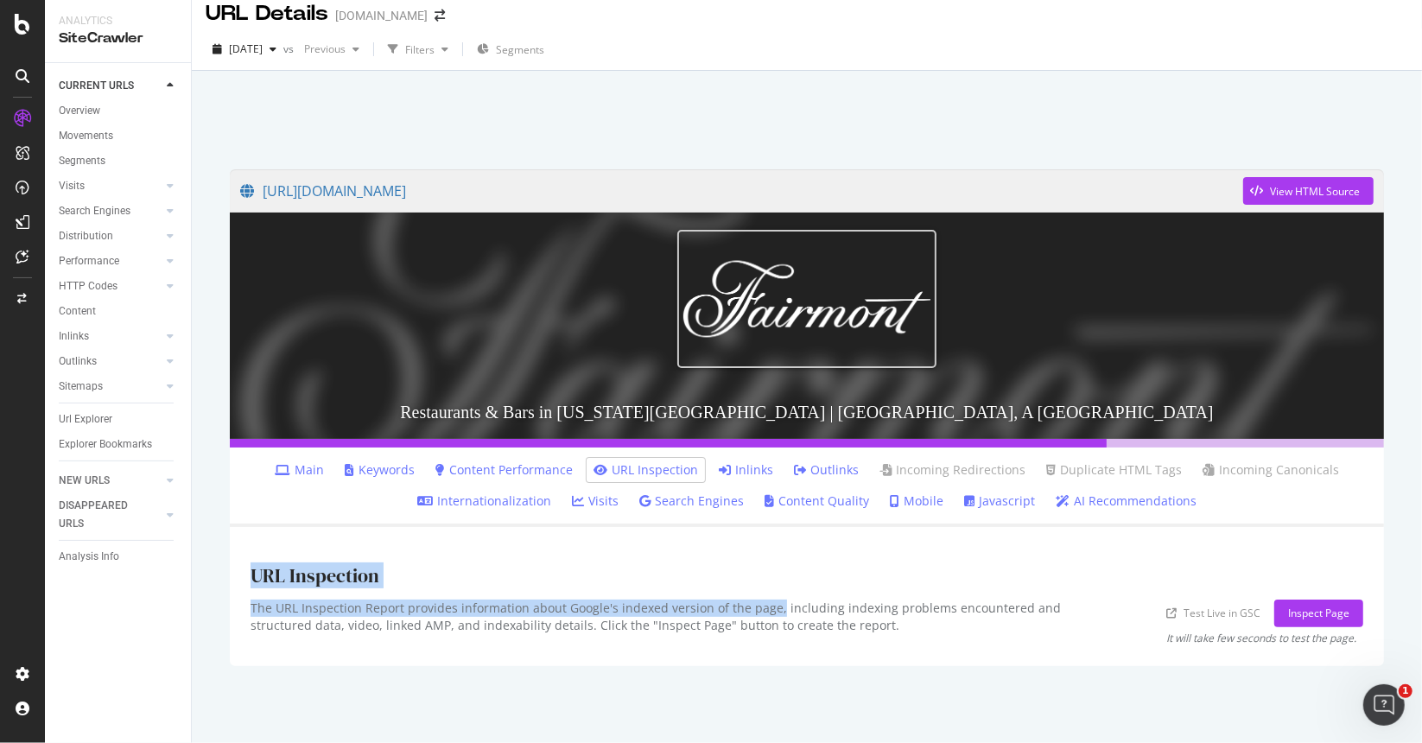
drag, startPoint x: 251, startPoint y: 571, endPoint x: 775, endPoint y: 606, distance: 525.7
click at [774, 606] on div "URL Inspection The URL Inspection Report provides information about Google's in…" at bounding box center [807, 596] width 1155 height 139
click at [758, 608] on div "The URL Inspection Report provides information about Google's indexed version o…" at bounding box center [678, 623] width 854 height 46
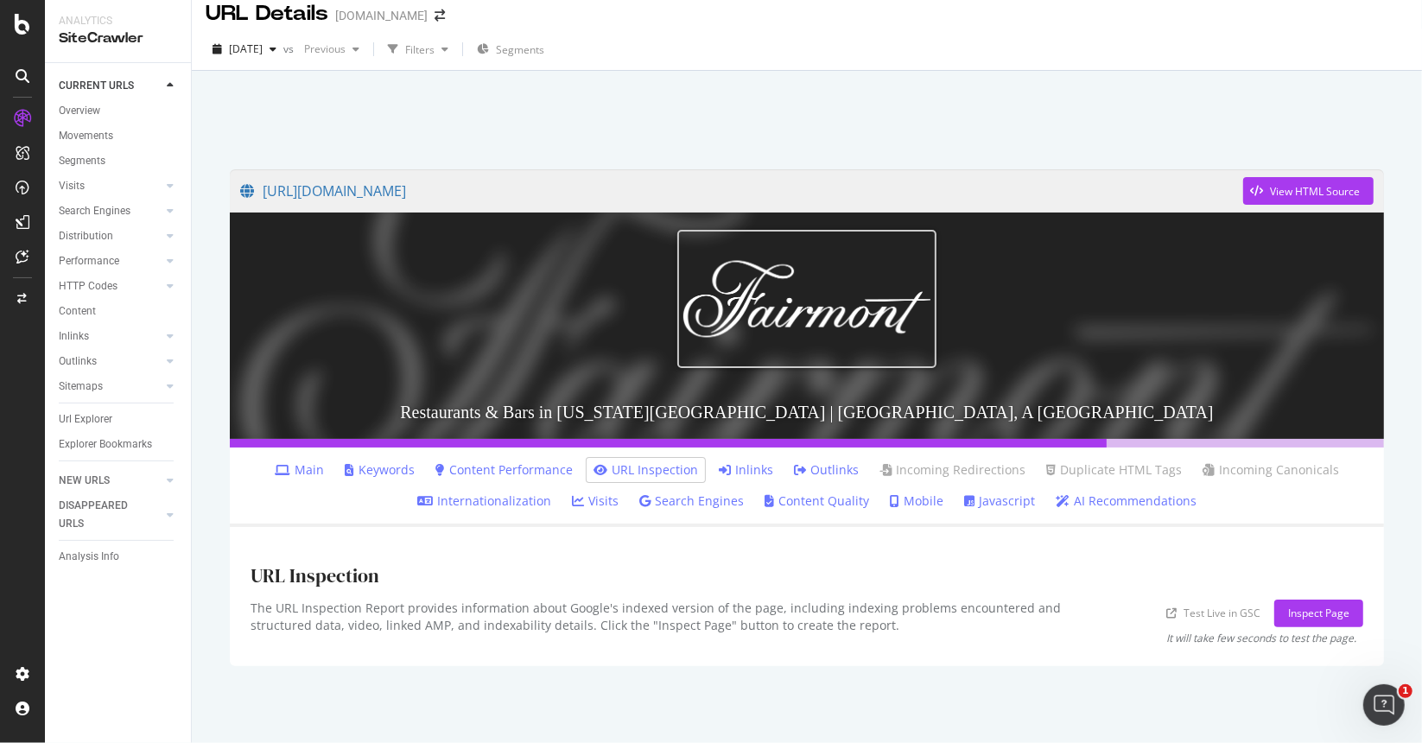
click at [903, 615] on div "The URL Inspection Report provides information about Google's indexed version o…" at bounding box center [678, 623] width 854 height 46
click at [750, 466] on link "Inlinks" at bounding box center [746, 469] width 54 height 17
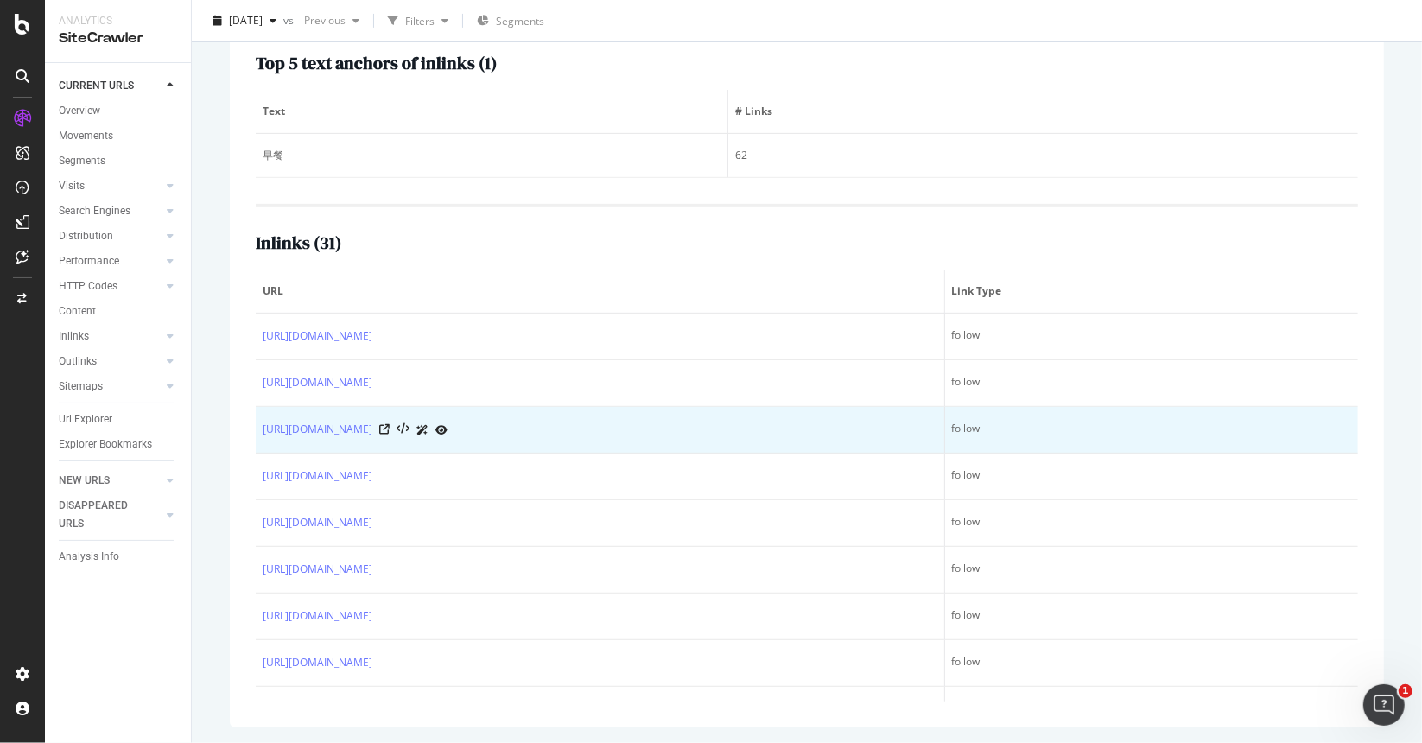
drag, startPoint x: 1003, startPoint y: 465, endPoint x: 898, endPoint y: 411, distance: 118.7
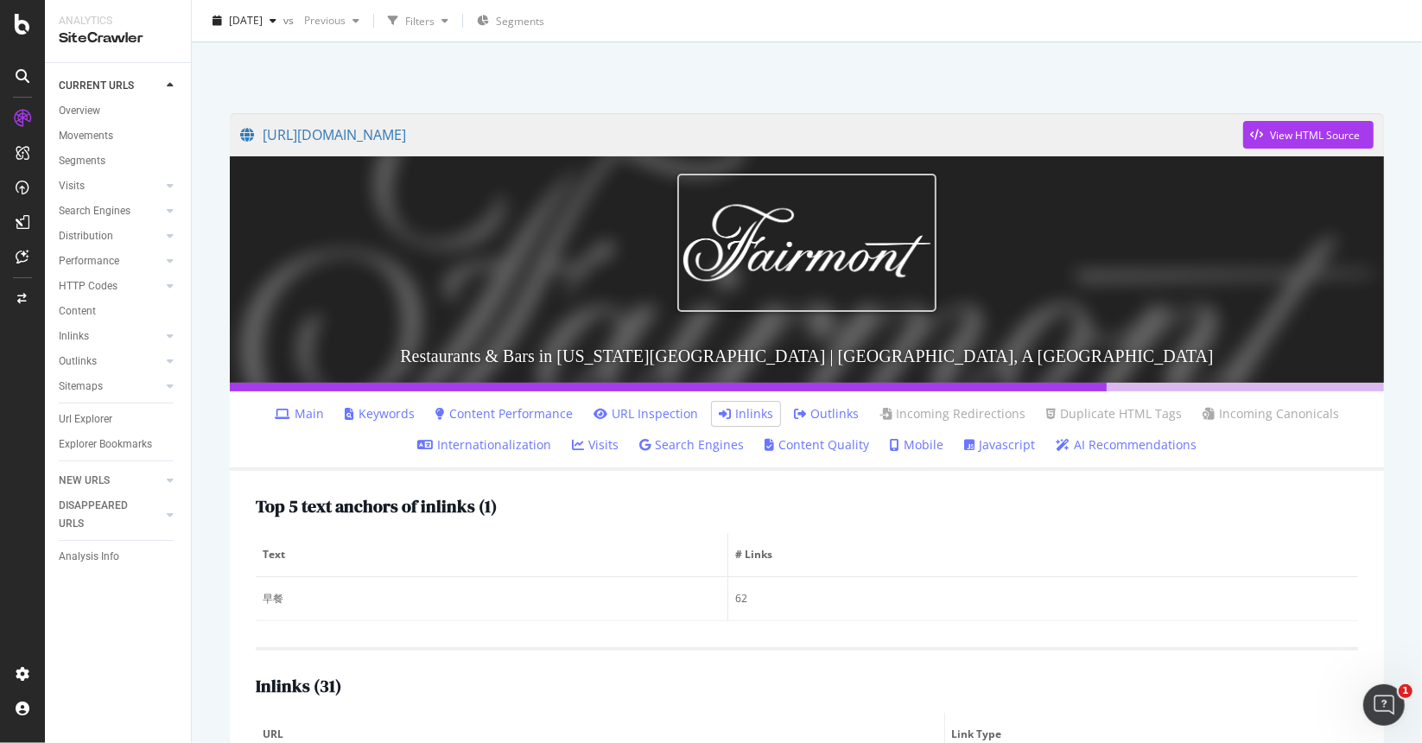
scroll to position [173, 0]
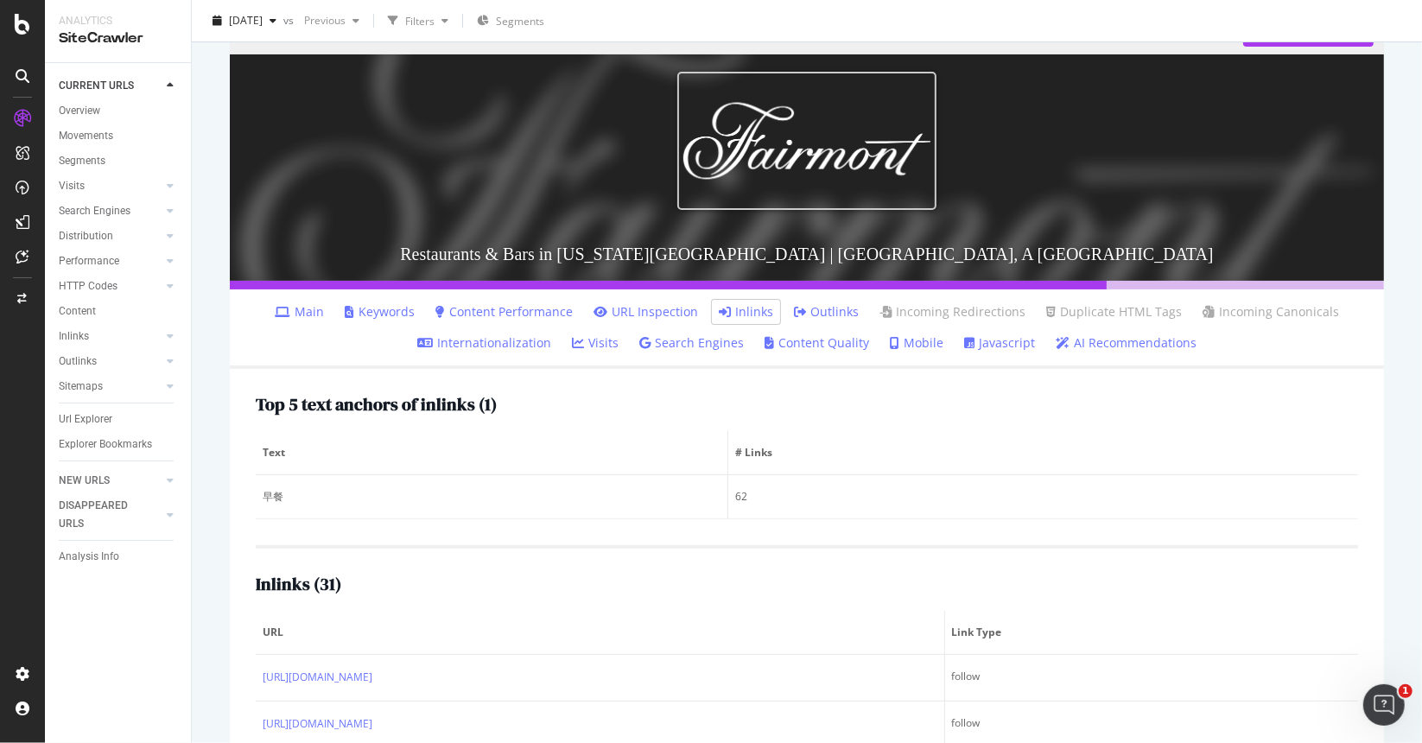
click at [818, 319] on link "Outlinks" at bounding box center [826, 311] width 65 height 17
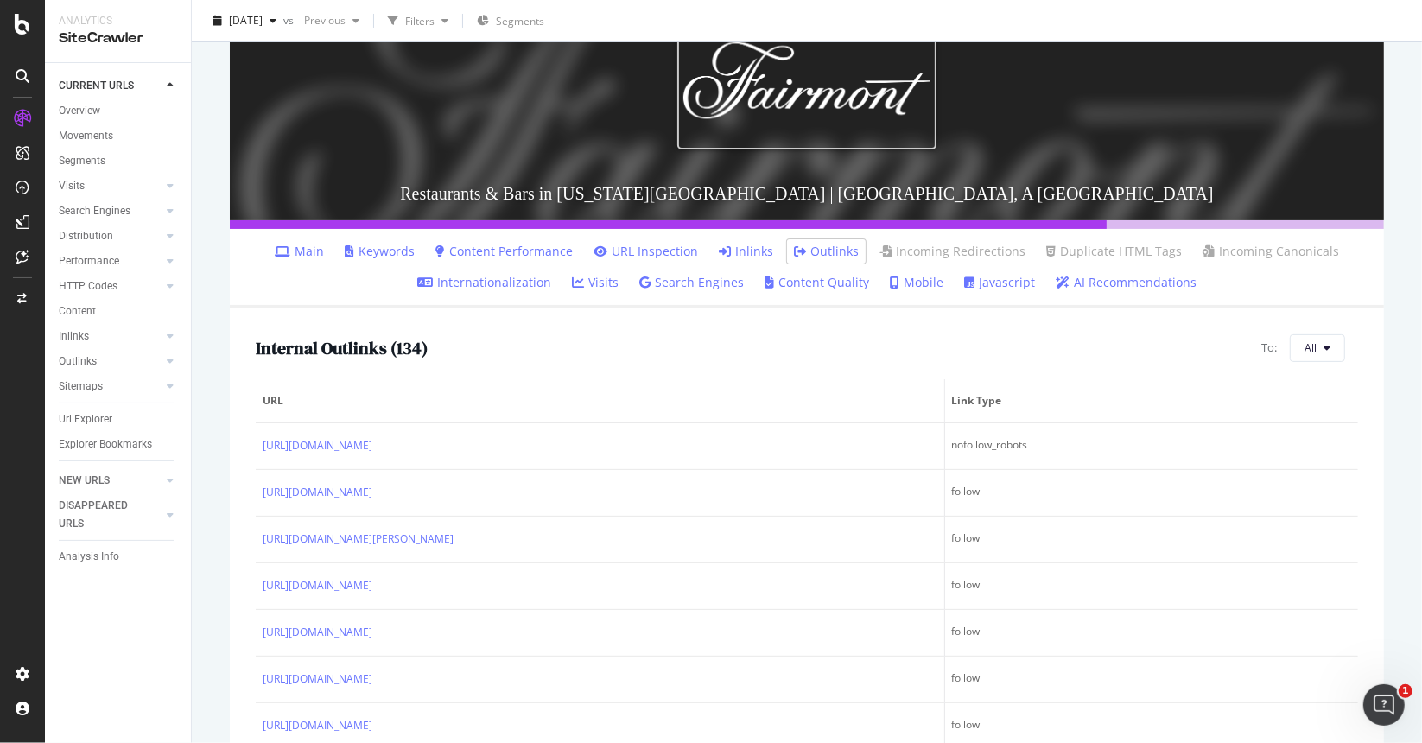
scroll to position [259, 0]
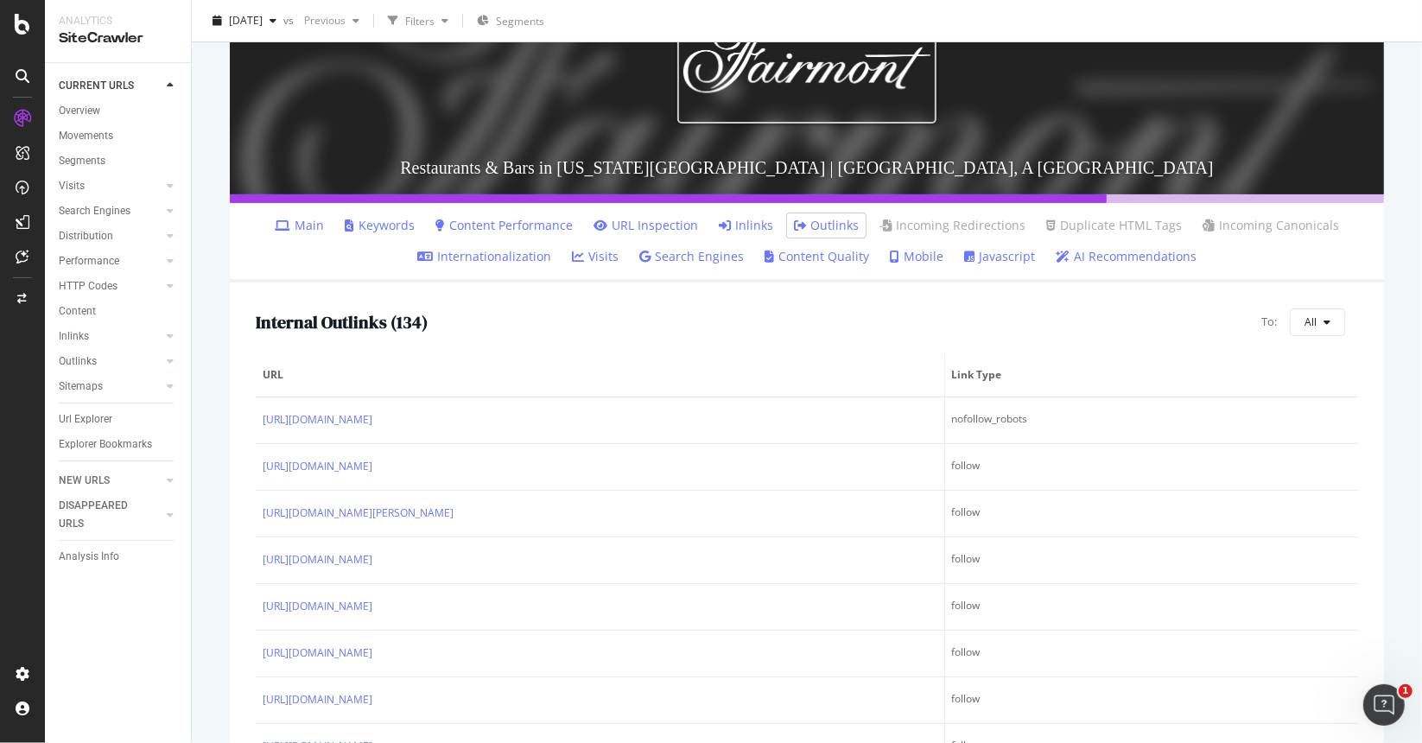
click at [731, 225] on link "Inlinks" at bounding box center [746, 225] width 54 height 17
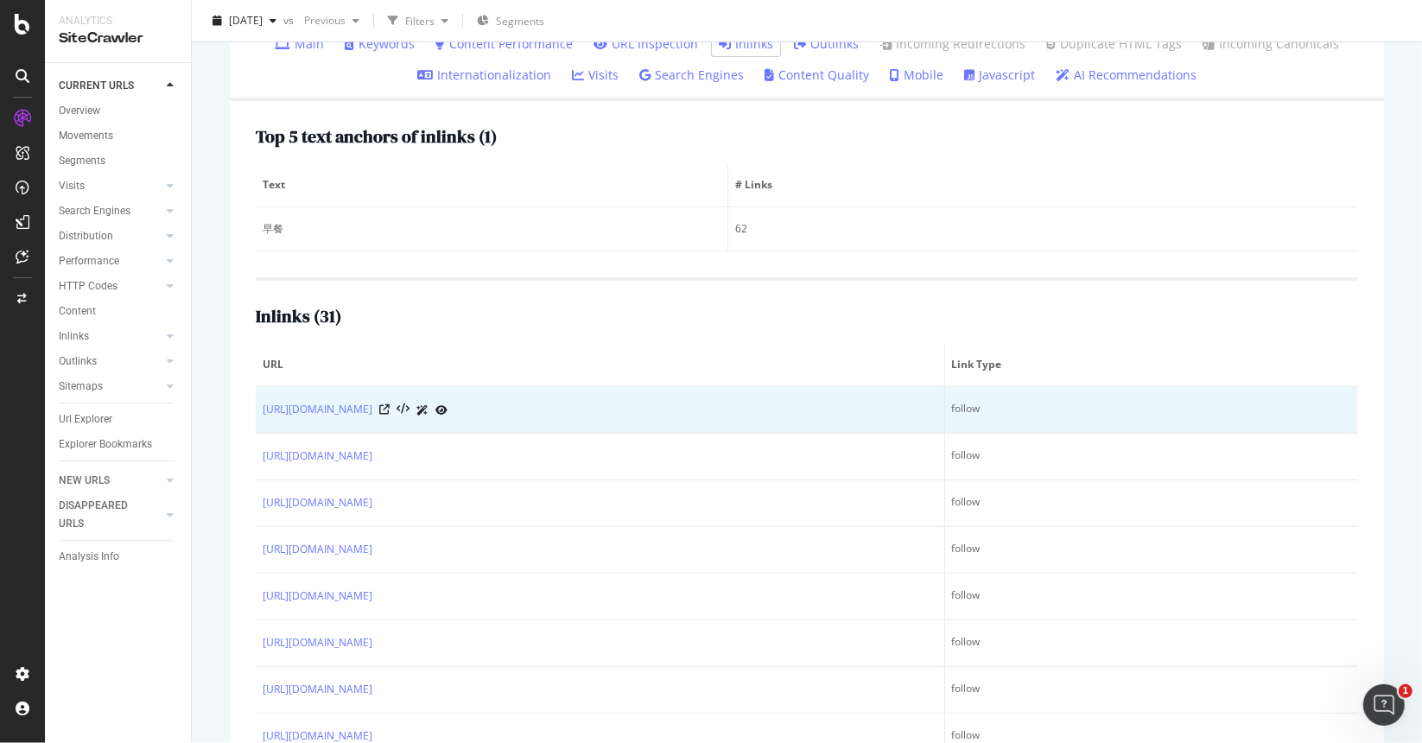
scroll to position [514, 0]
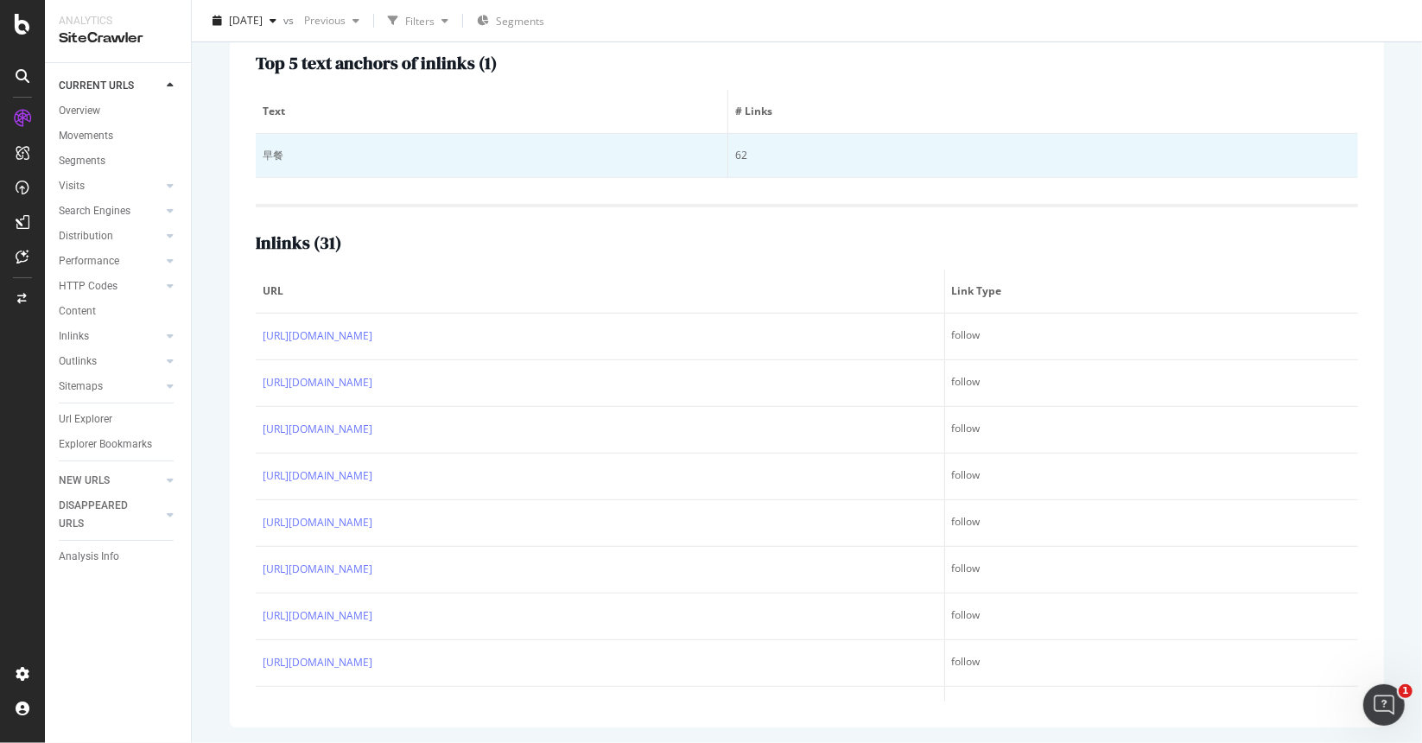
click at [273, 155] on div "早餐" at bounding box center [492, 156] width 458 height 16
drag, startPoint x: 286, startPoint y: 154, endPoint x: 264, endPoint y: 154, distance: 22.5
click at [264, 154] on div "早餐" at bounding box center [492, 156] width 458 height 16
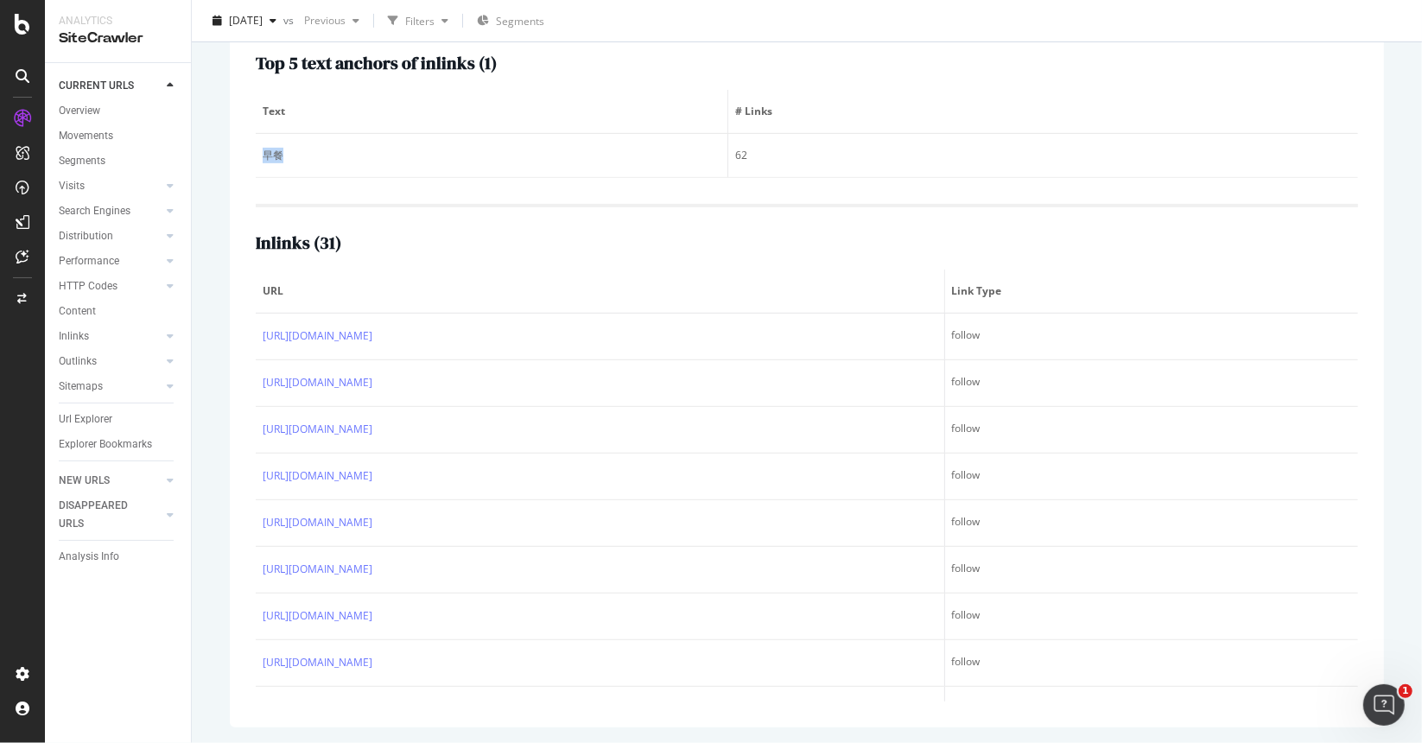
copy div "早餐"
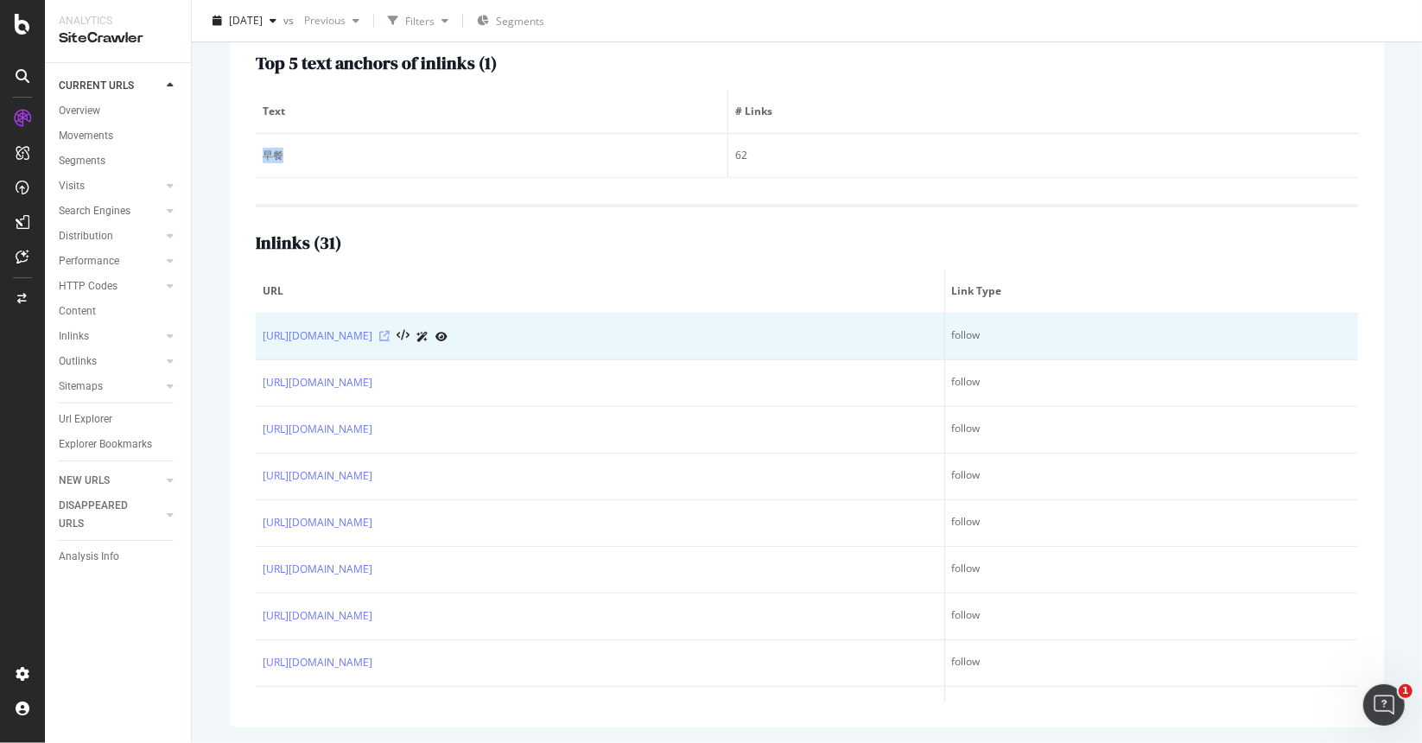
click at [390, 336] on icon at bounding box center [384, 336] width 10 height 10
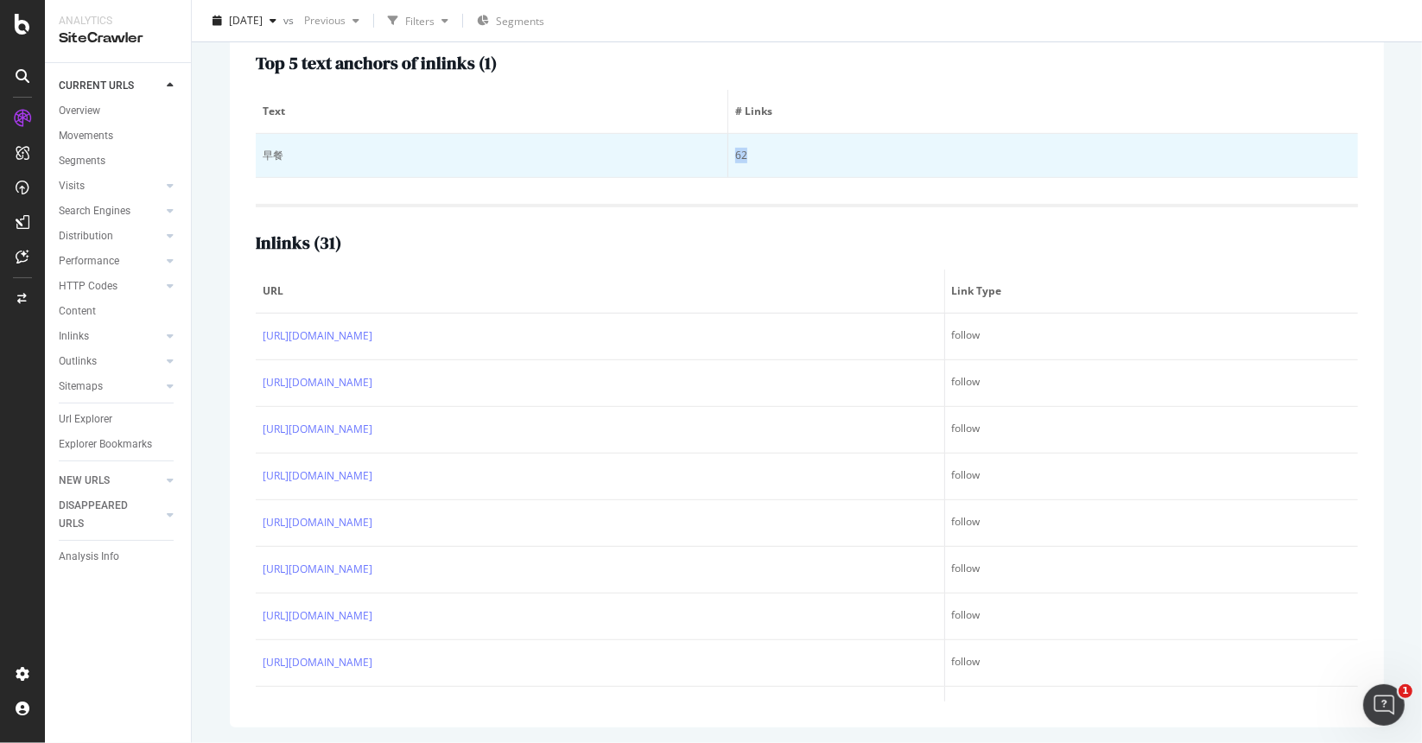
drag, startPoint x: 783, startPoint y: 145, endPoint x: 713, endPoint y: 159, distance: 71.4
click at [713, 159] on tr "早餐 62" at bounding box center [807, 156] width 1103 height 44
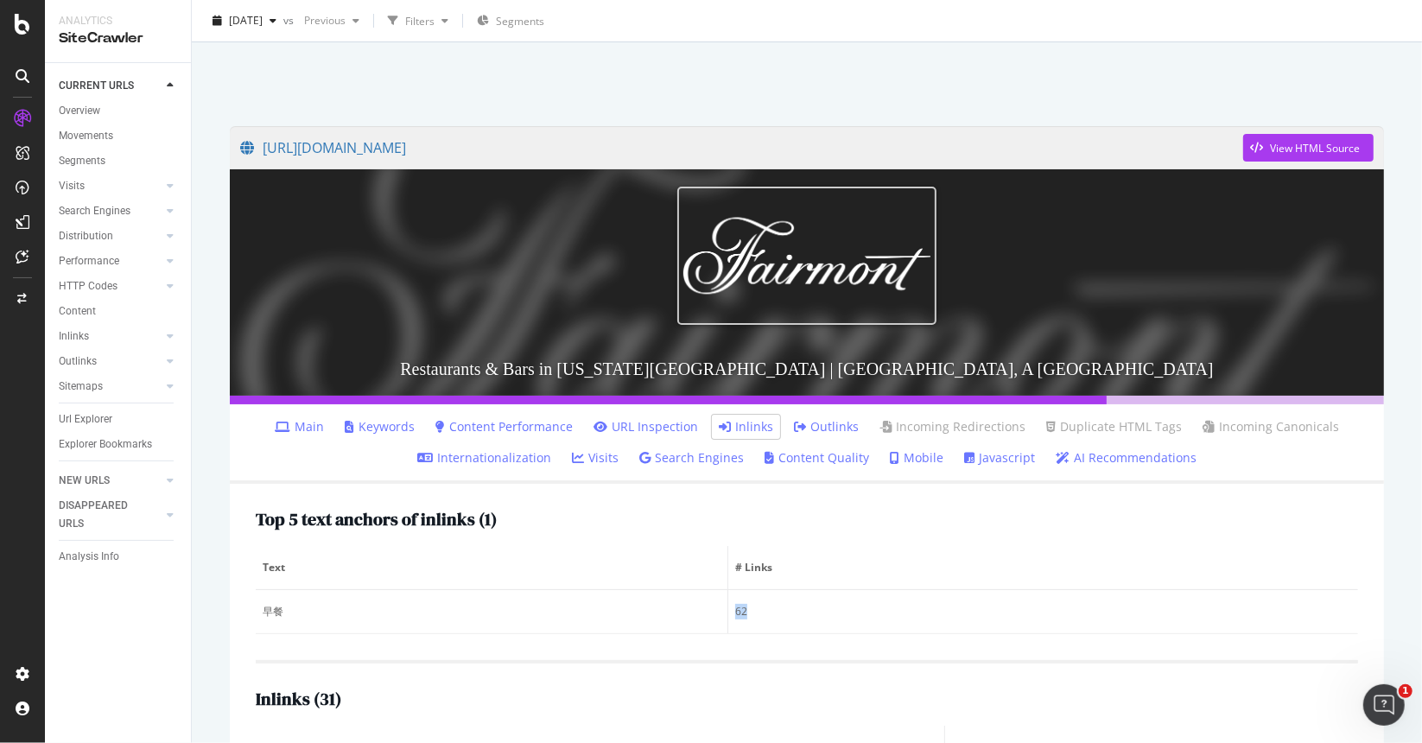
scroll to position [0, 0]
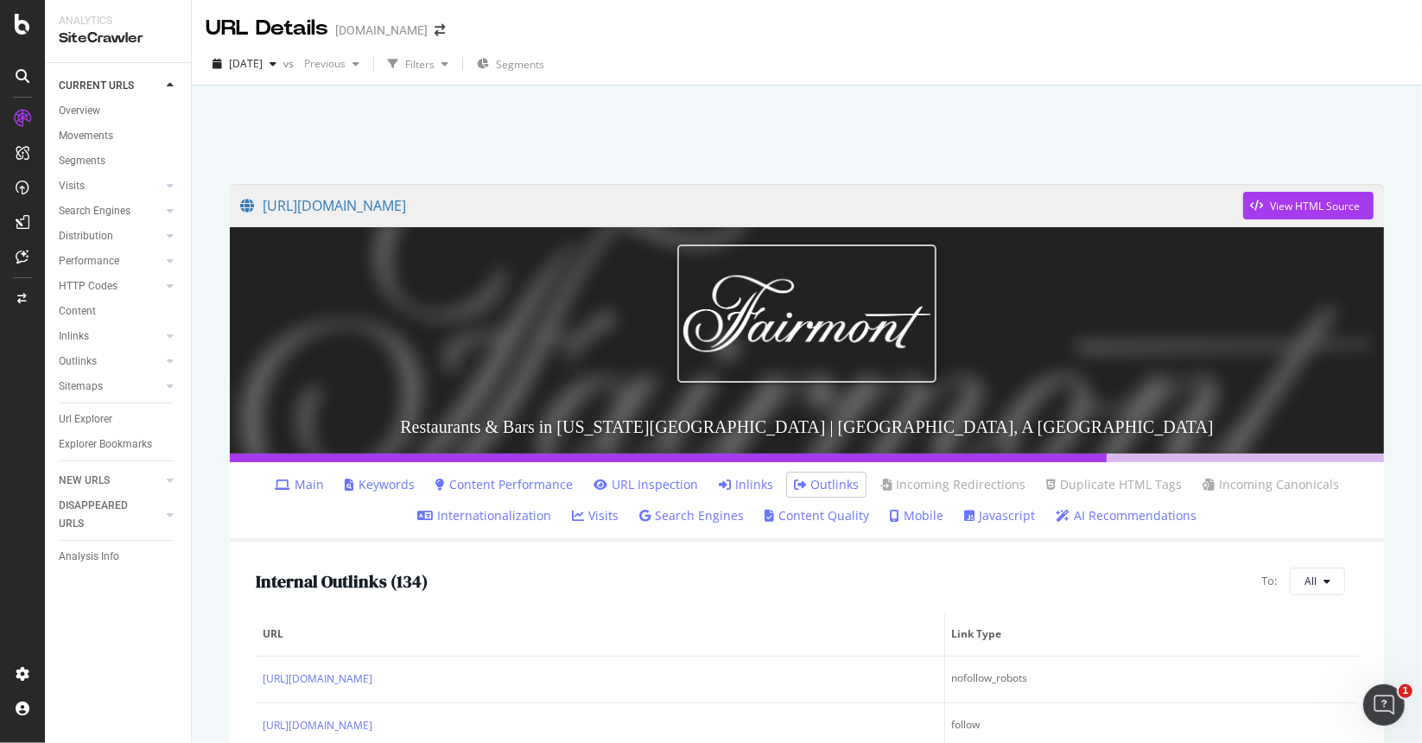
scroll to position [344, 0]
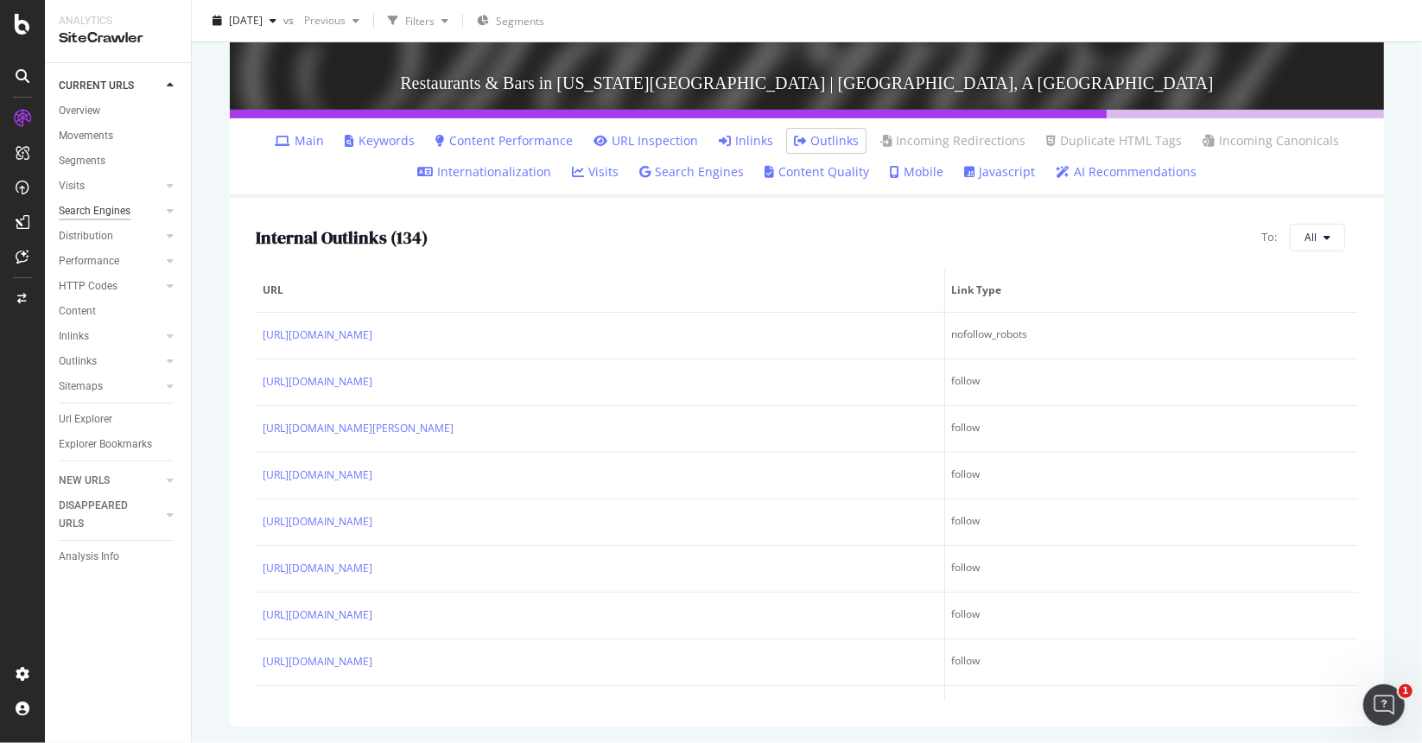
click at [103, 208] on div "Search Engines" at bounding box center [95, 211] width 72 height 18
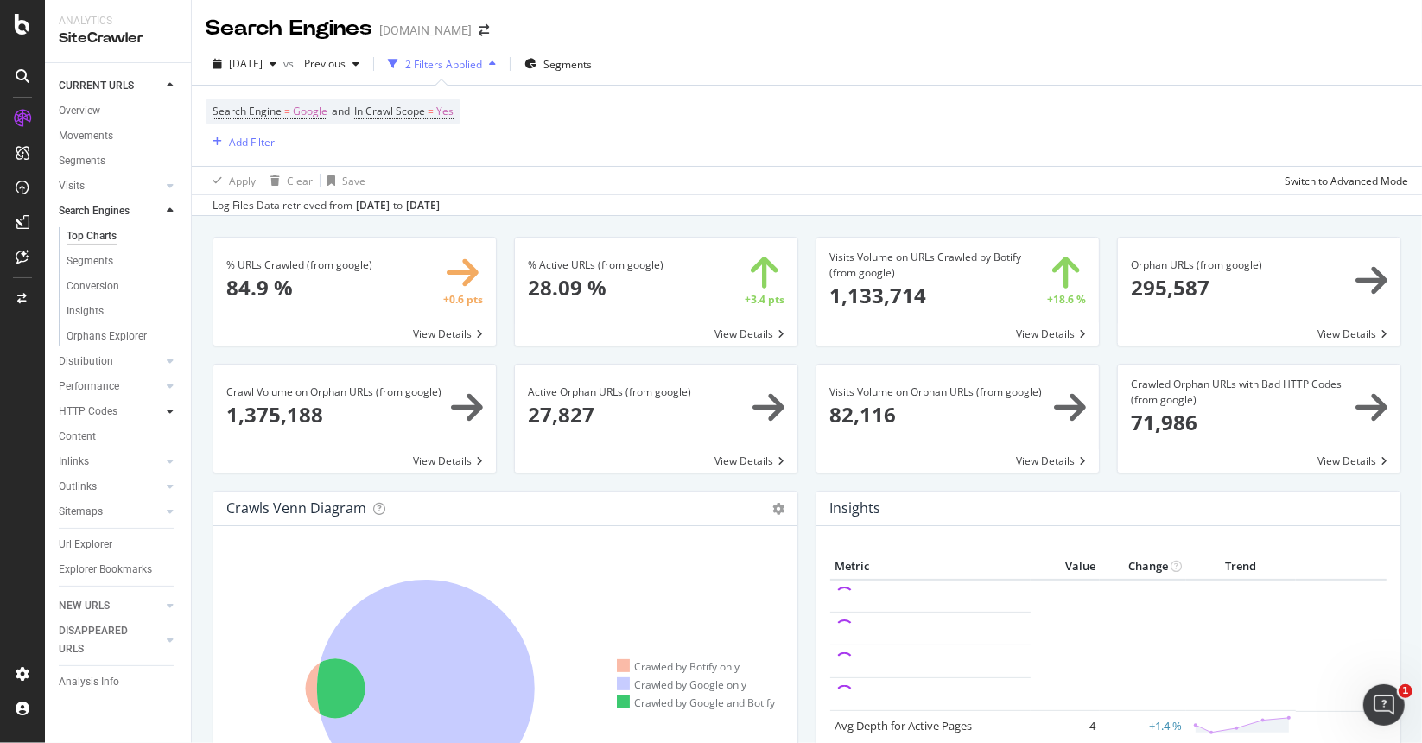
click at [163, 411] on div at bounding box center [170, 411] width 17 height 17
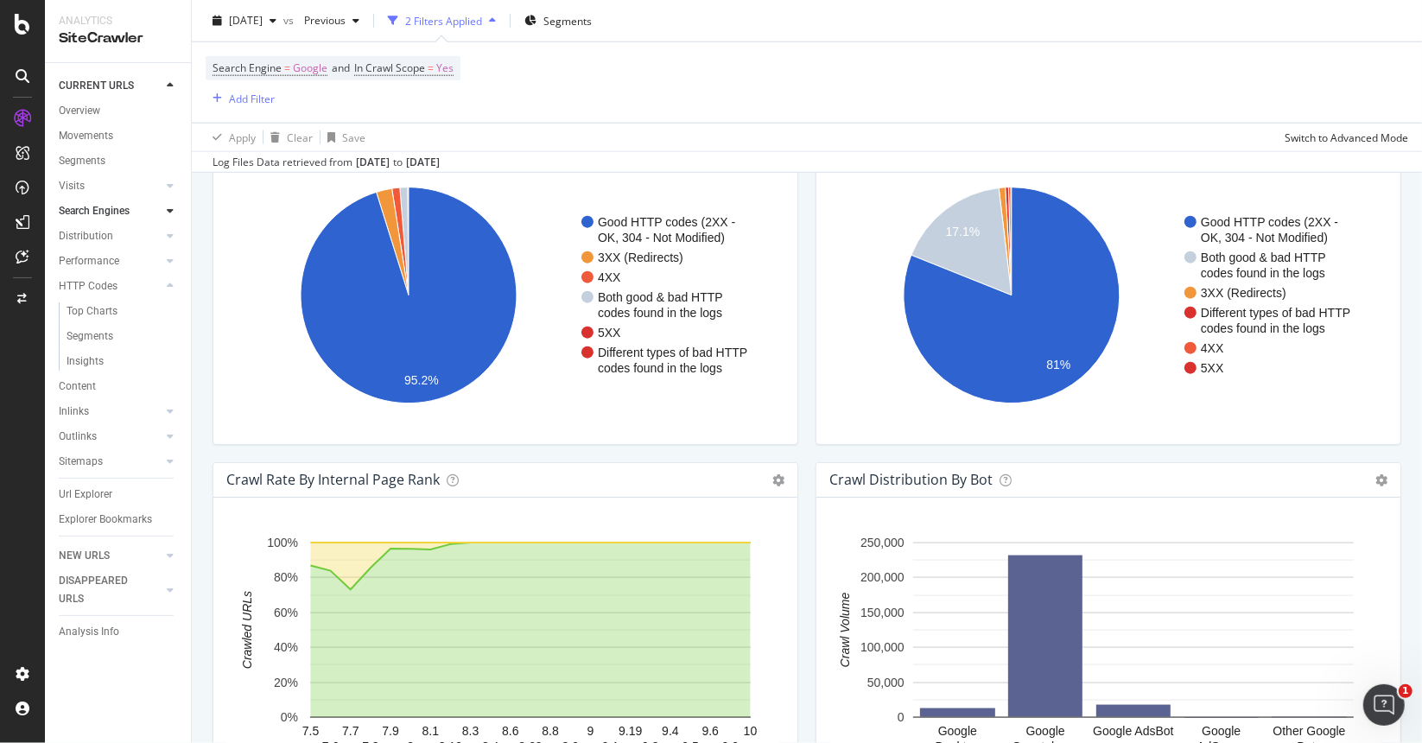
scroll to position [1300, 0]
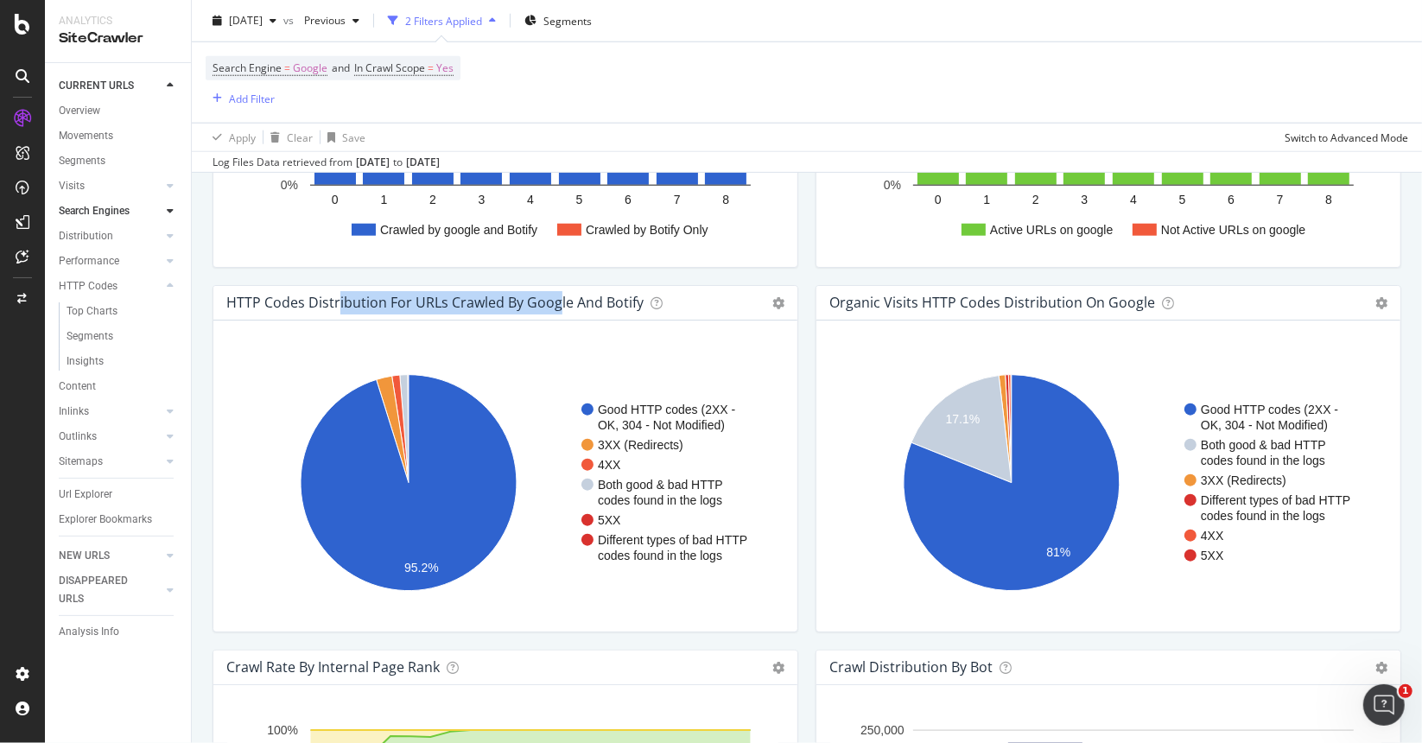
drag, startPoint x: 251, startPoint y: 299, endPoint x: 461, endPoint y: 302, distance: 210.0
click at [461, 302] on h4 "HTTP Codes Distribution For URLs Crawled by google and Botify" at bounding box center [434, 302] width 417 height 23
click at [598, 341] on div "Good HTTP codes (2XX - OK, 304 - Not Modified) 3XX (Redirects) 4XX Both good & …" at bounding box center [505, 476] width 584 height 311
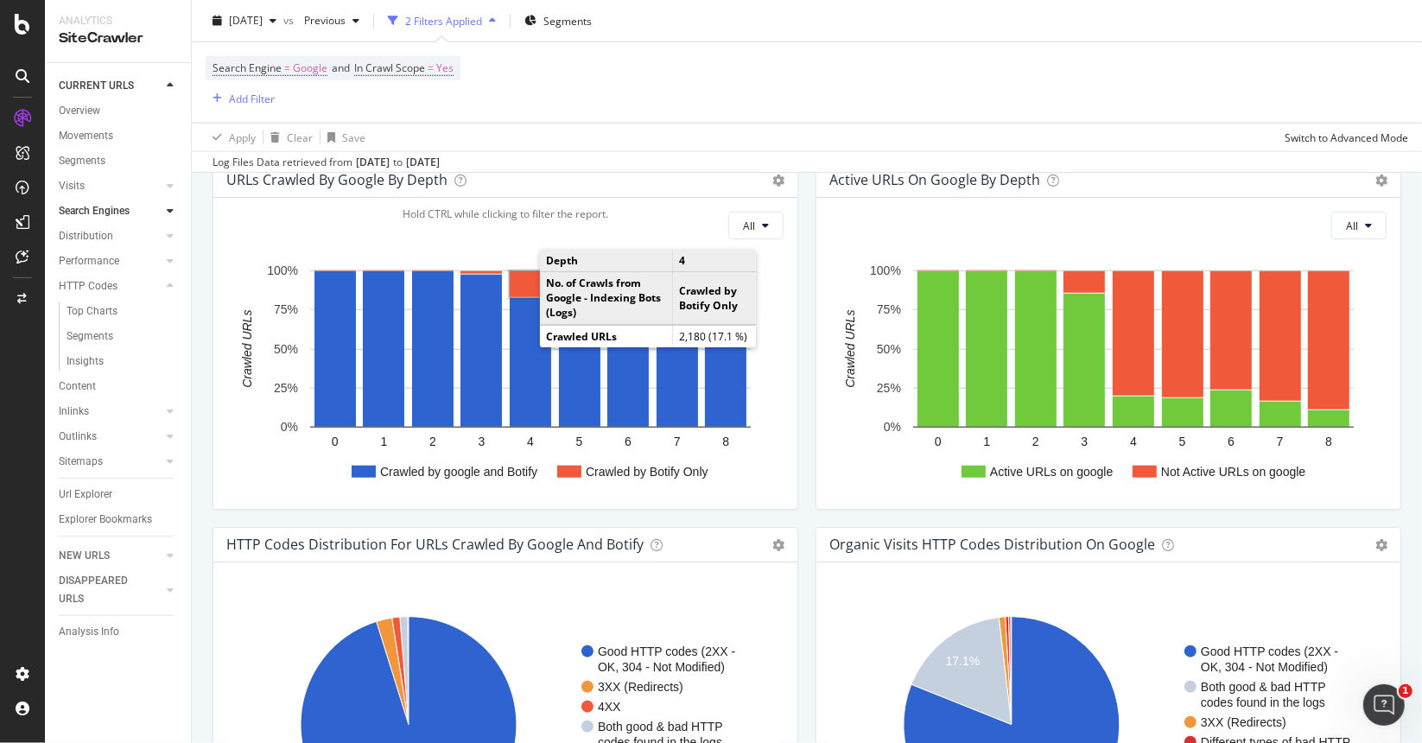
scroll to position [1041, 0]
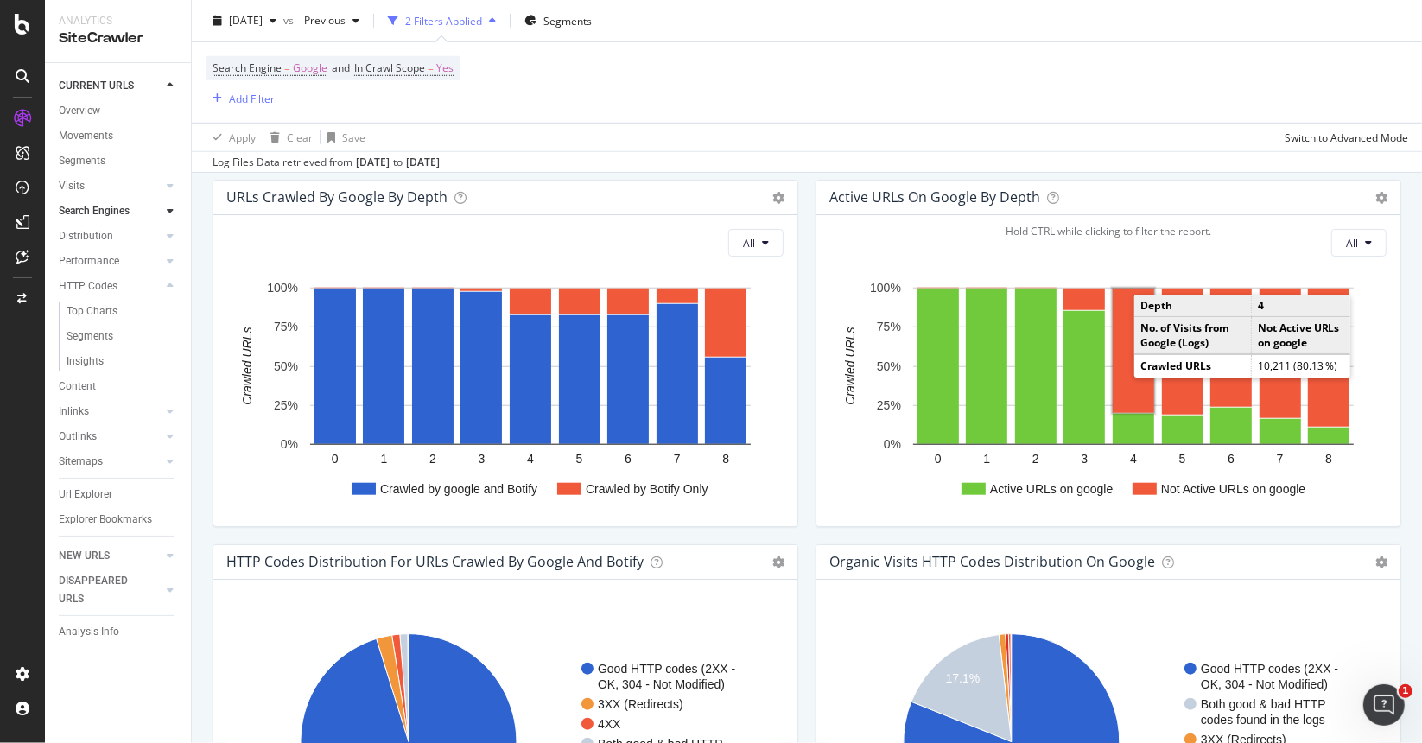
click at [1122, 348] on rect "A chart." at bounding box center [1133, 351] width 41 height 124
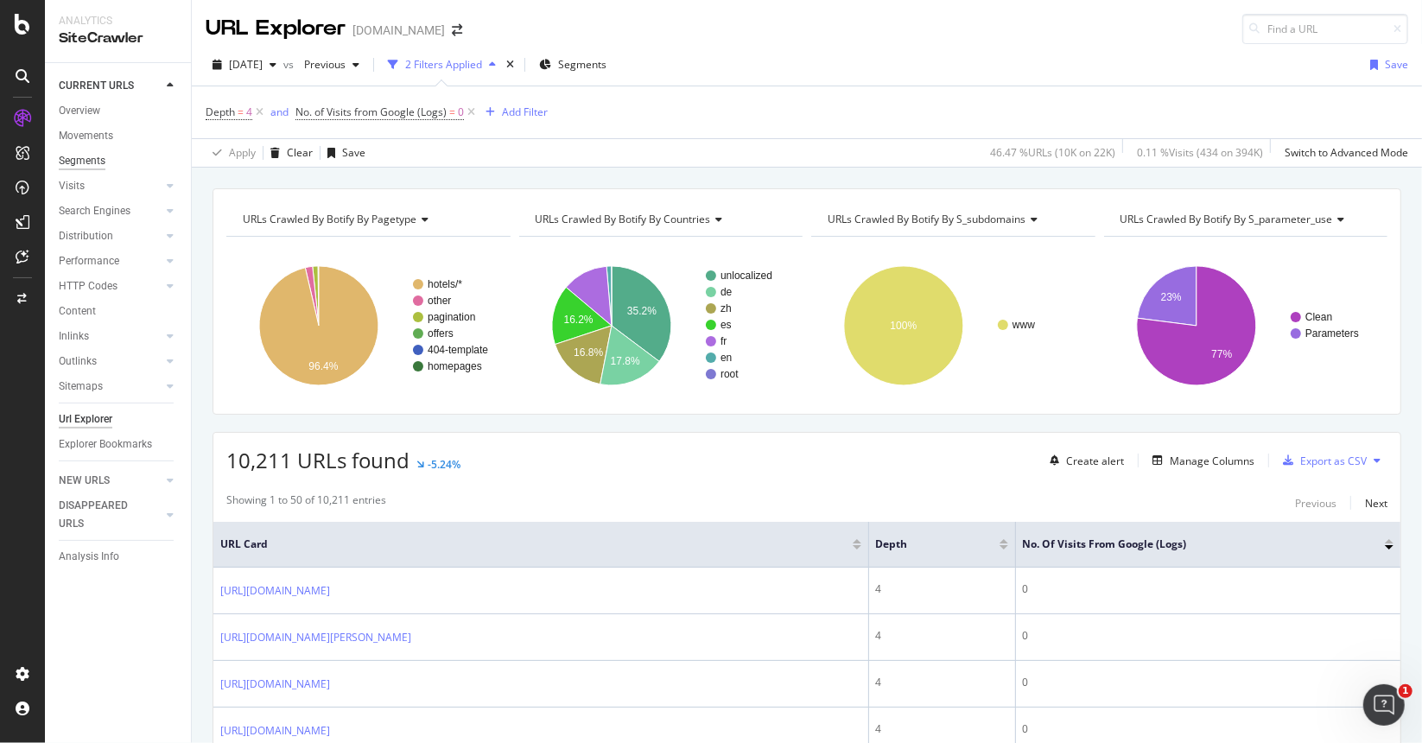
click at [93, 162] on div "Segments" at bounding box center [82, 161] width 47 height 18
